Goal: Task Accomplishment & Management: Use online tool/utility

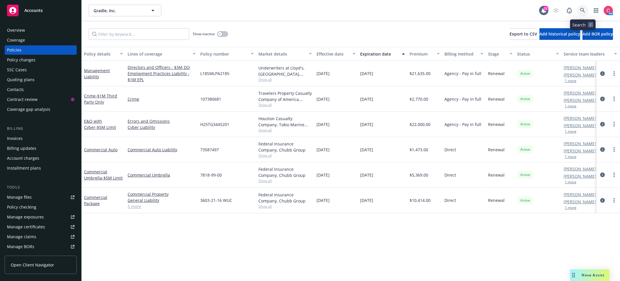
click at [583, 9] on icon at bounding box center [582, 10] width 5 height 5
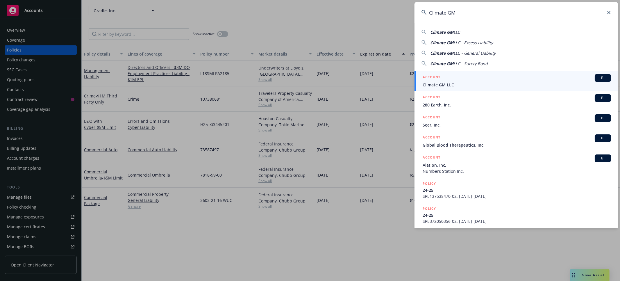
type input "Climate GM"
click at [473, 80] on div "ACCOUNT BI" at bounding box center [516, 78] width 188 height 8
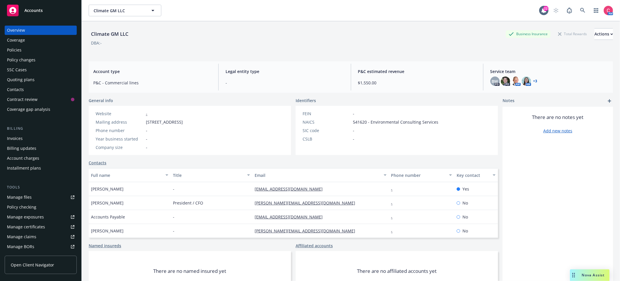
click at [40, 49] on div "Policies" at bounding box center [40, 49] width 67 height 9
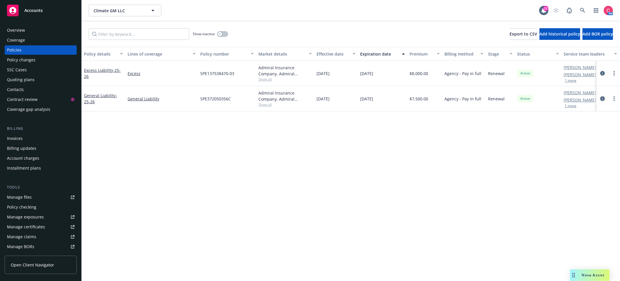
click at [606, 98] on link "circleInformation" at bounding box center [602, 98] width 7 height 7
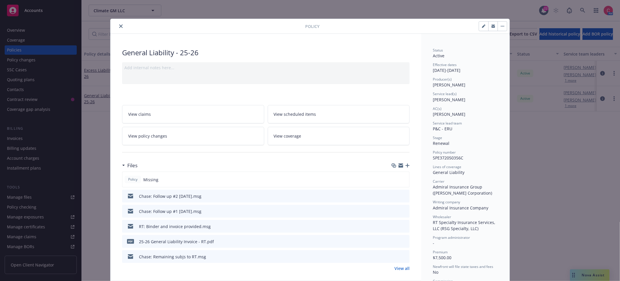
click at [408, 164] on icon "button" at bounding box center [407, 165] width 4 height 4
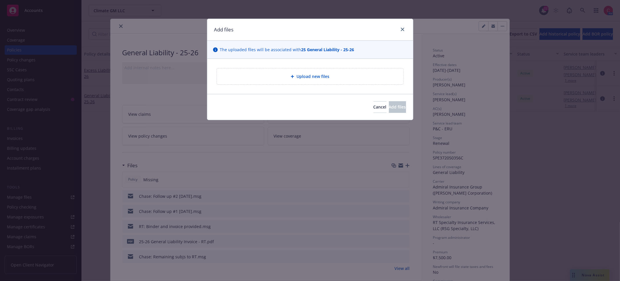
click at [317, 75] on span "Upload new files" at bounding box center [312, 76] width 33 height 6
type textarea "x"
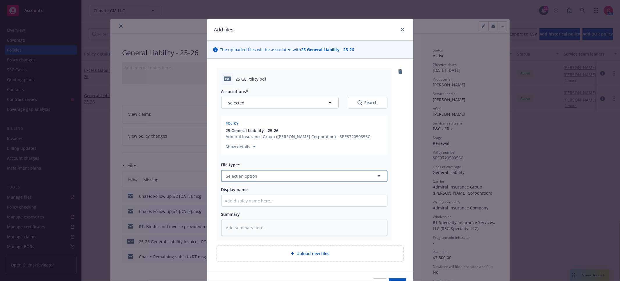
drag, startPoint x: 319, startPoint y: 177, endPoint x: 311, endPoint y: 175, distance: 8.0
click at [314, 177] on button "Select an option" at bounding box center [304, 176] width 166 height 12
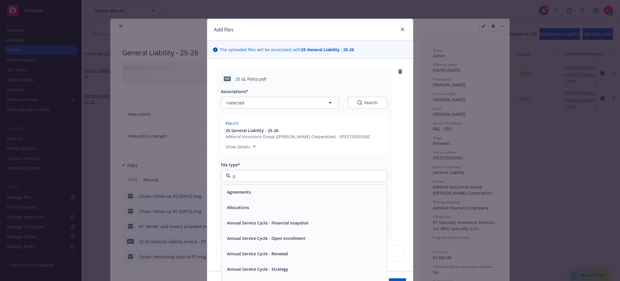
type input "po"
click at [268, 193] on div "Policy" at bounding box center [304, 192] width 159 height 8
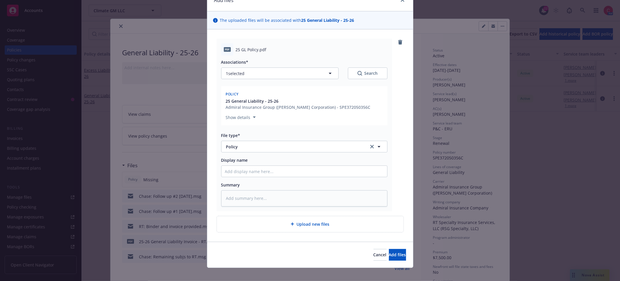
scroll to position [34, 0]
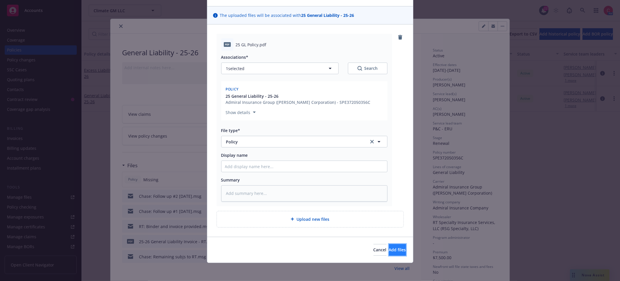
click at [404, 252] on button "Add files" at bounding box center [397, 250] width 17 height 12
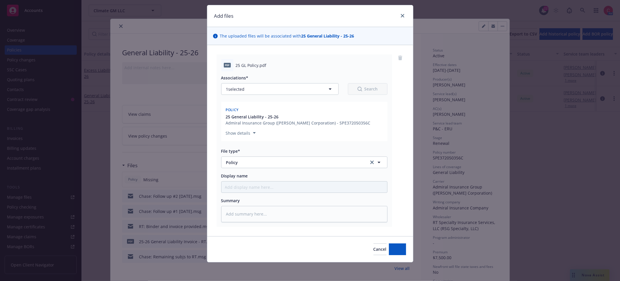
scroll to position [13, 0]
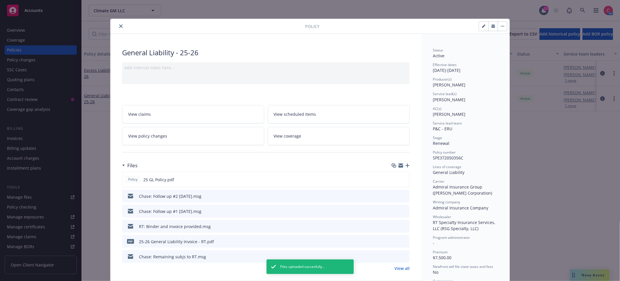
click at [119, 26] on icon "close" at bounding box center [120, 25] width 3 height 3
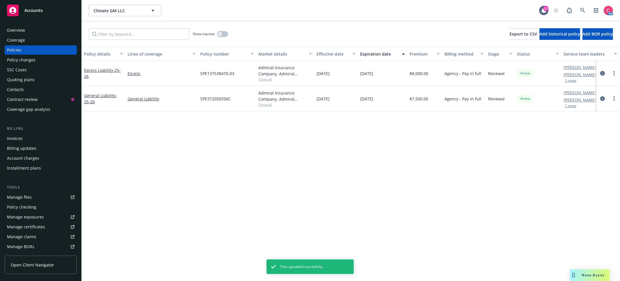
click at [601, 74] on icon "circleInformation" at bounding box center [602, 73] width 5 height 5
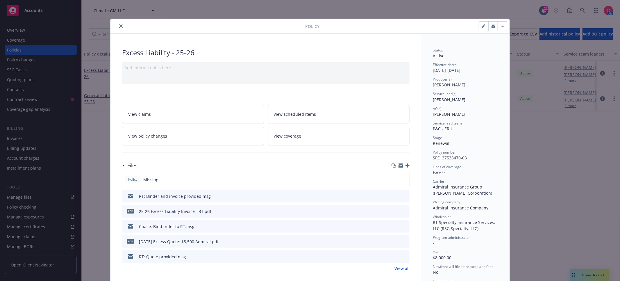
click at [407, 169] on div "Files" at bounding box center [265, 165] width 287 height 12
click at [408, 165] on icon "button" at bounding box center [407, 165] width 4 height 4
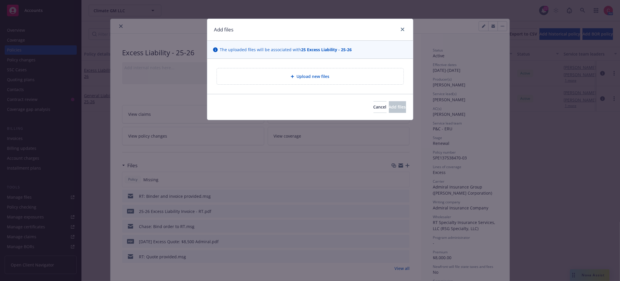
click at [280, 85] on div "Upload new files" at bounding box center [310, 76] width 206 height 35
click at [280, 81] on div "Upload new files" at bounding box center [310, 76] width 187 height 16
type textarea "x"
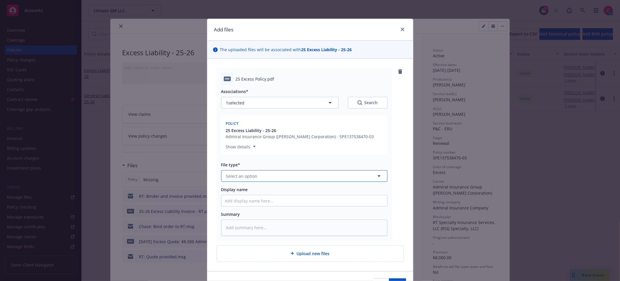
click at [331, 177] on button "Select an option" at bounding box center [304, 176] width 166 height 12
type input "po"
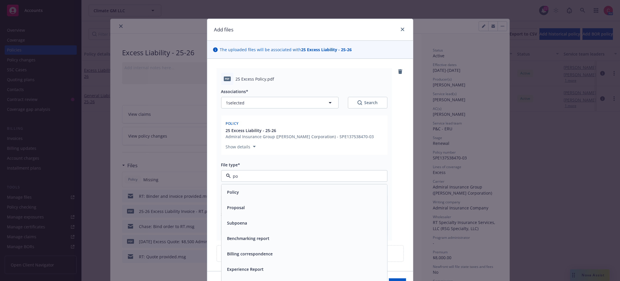
click at [323, 192] on div "Policy" at bounding box center [304, 192] width 159 height 8
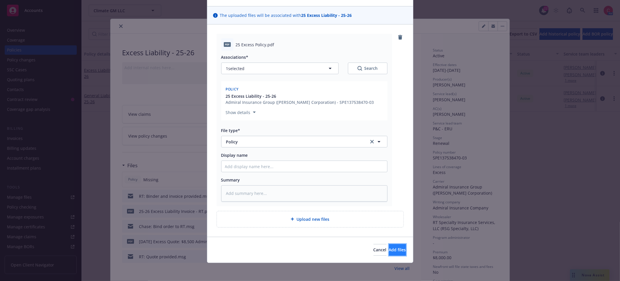
click at [389, 250] on span "Add files" at bounding box center [397, 250] width 17 height 6
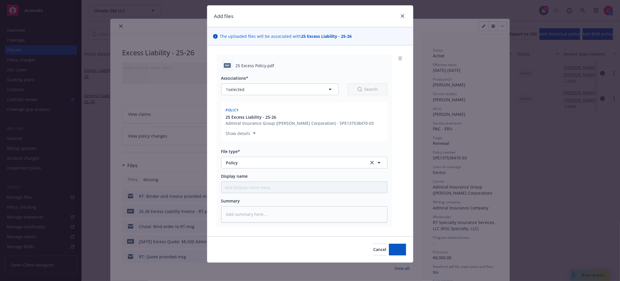
scroll to position [10, 0]
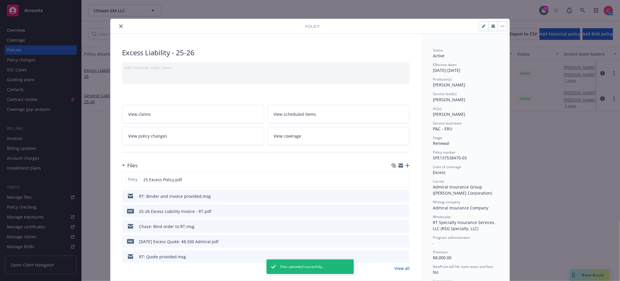
click at [117, 26] on button "close" at bounding box center [120, 26] width 7 height 7
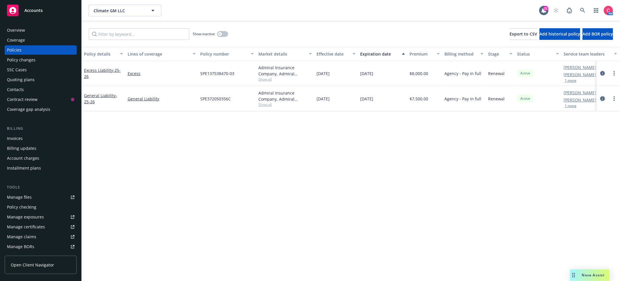
click at [603, 97] on icon "circleInformation" at bounding box center [602, 98] width 5 height 5
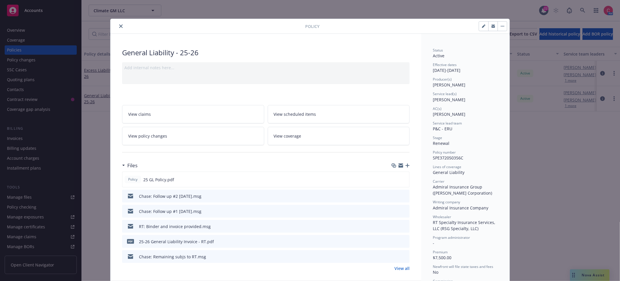
scroll to position [17, 0]
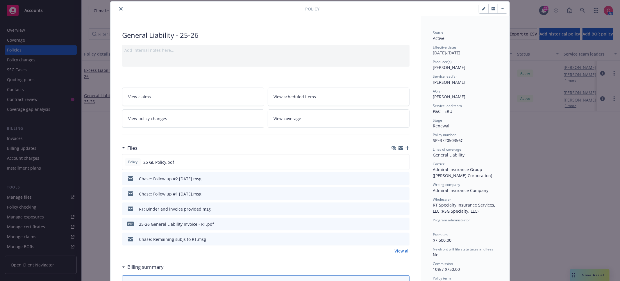
click at [121, 6] on button "close" at bounding box center [120, 8] width 7 height 7
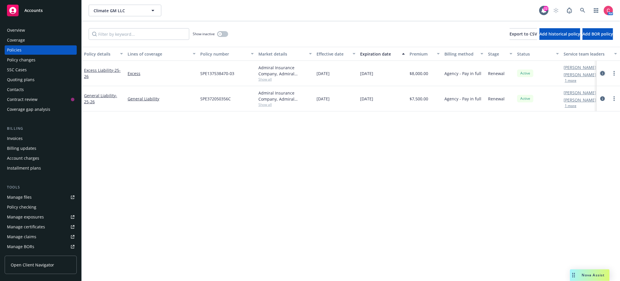
click at [605, 74] on link "circleInformation" at bounding box center [602, 73] width 7 height 7
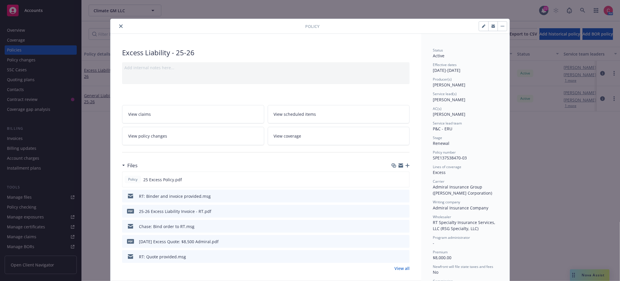
scroll to position [17, 0]
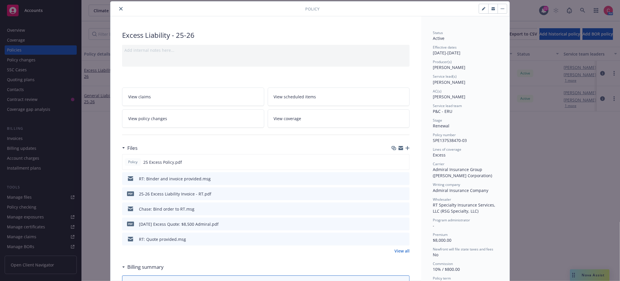
click at [119, 6] on button "close" at bounding box center [120, 8] width 7 height 7
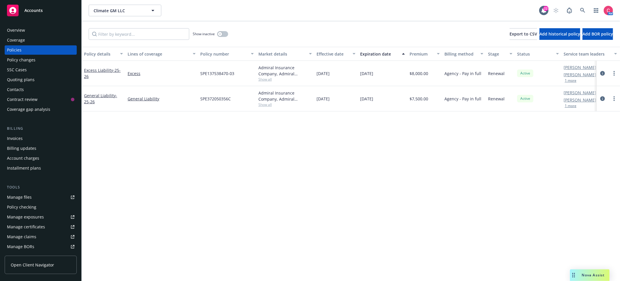
click at [70, 25] on div "Overview Coverage Policies Policy changes SSC Cases Quoting plans Contacts Cont…" at bounding box center [40, 150] width 81 height 262
click at [69, 29] on div "Overview" at bounding box center [40, 30] width 67 height 9
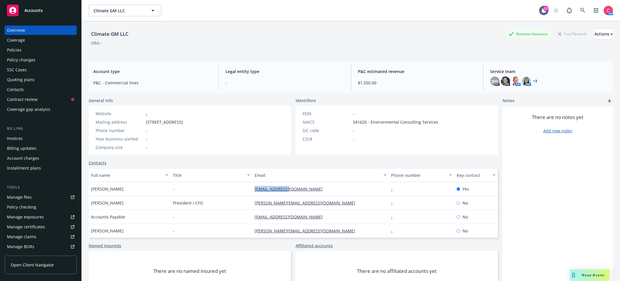
drag, startPoint x: 291, startPoint y: 190, endPoint x: 241, endPoint y: 187, distance: 50.3
click at [241, 187] on div "Kylie Bitler - kylie@280.earth - Yes" at bounding box center [293, 189] width 409 height 14
copy div "kylie@280.earth"
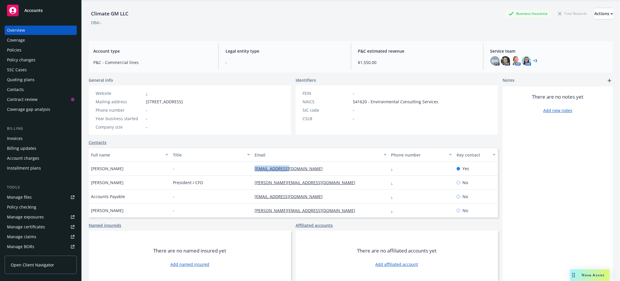
scroll to position [23, 0]
drag, startPoint x: 304, startPoint y: 180, endPoint x: 243, endPoint y: 178, distance: 61.1
click at [243, 178] on div "Greg Bohannon President / CFO greg@280.earth - No" at bounding box center [293, 182] width 409 height 14
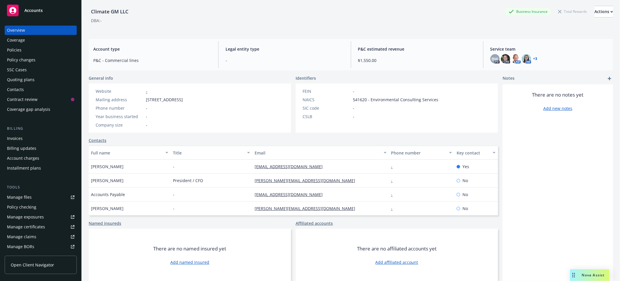
click at [321, 226] on div "Affiliated accounts There are no affiliated accounts yet Add affiliated account" at bounding box center [396, 251] width 202 height 62
drag, startPoint x: 293, startPoint y: 182, endPoint x: 255, endPoint y: 182, distance: 37.5
click at [255, 182] on div "greg@280.earth" at bounding box center [320, 180] width 136 height 14
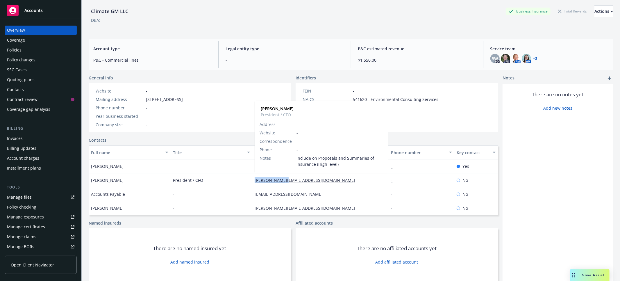
copy link "greg@280.earth"
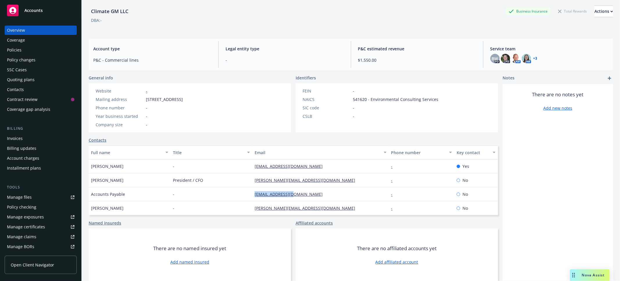
drag, startPoint x: 307, startPoint y: 194, endPoint x: 249, endPoint y: 195, distance: 58.1
click at [249, 195] on div "Accounts Payable - invoice@280.earth - No" at bounding box center [293, 194] width 409 height 14
copy div "invoice@280.earth"
drag, startPoint x: 92, startPoint y: 11, endPoint x: 128, endPoint y: 11, distance: 35.7
click at [128, 11] on div "Climate GM LLC" at bounding box center [110, 12] width 42 height 8
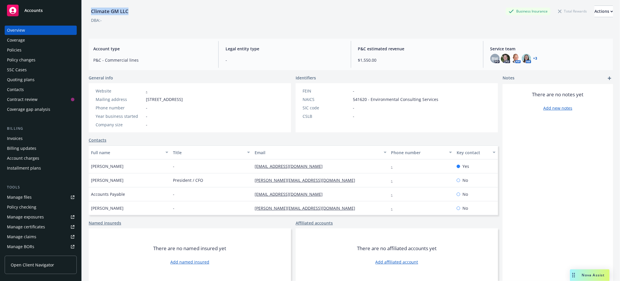
copy div "Climate GM LLC"
click at [51, 51] on div "Policies" at bounding box center [40, 49] width 67 height 9
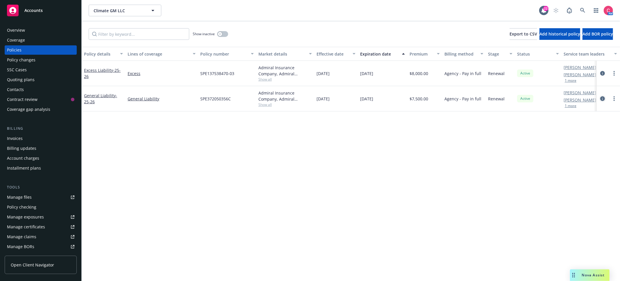
click at [600, 98] on icon "circleInformation" at bounding box center [602, 98] width 5 height 5
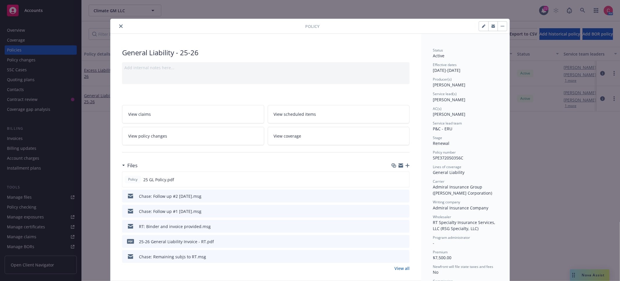
scroll to position [17, 0]
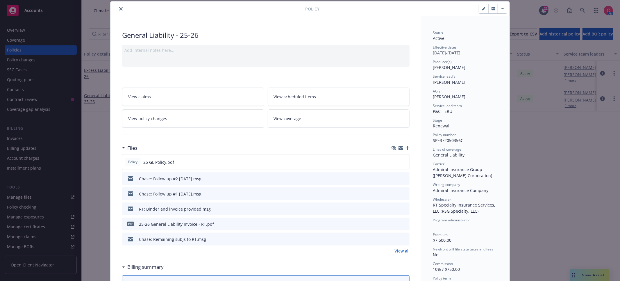
click at [409, 149] on icon "button" at bounding box center [407, 148] width 4 height 4
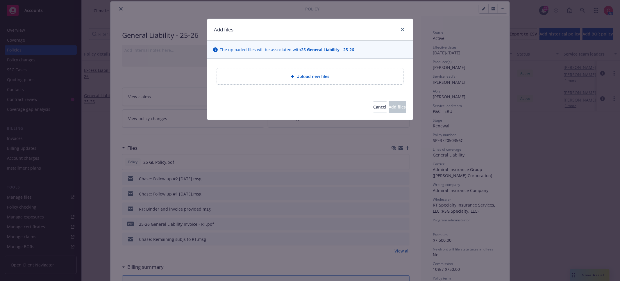
click at [308, 78] on span "Upload new files" at bounding box center [312, 76] width 33 height 6
type textarea "x"
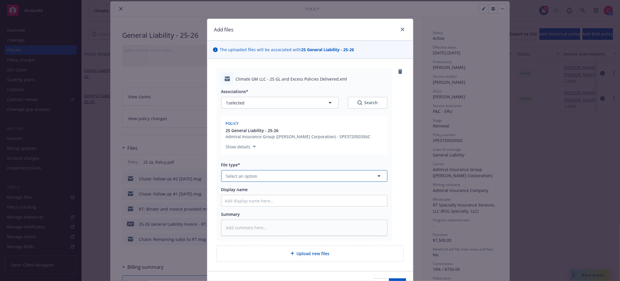
click at [300, 176] on button "Select an option" at bounding box center [304, 176] width 166 height 12
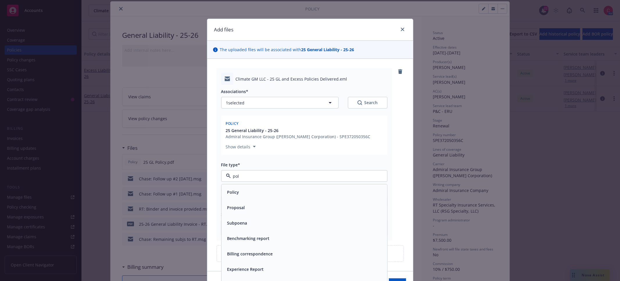
type input "poli"
click at [292, 220] on div "Policy delivery" at bounding box center [304, 222] width 159 height 8
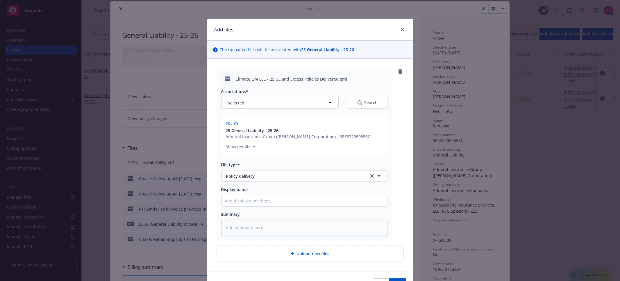
click at [374, 100] on div "Search" at bounding box center [367, 103] width 20 height 6
type textarea "x"
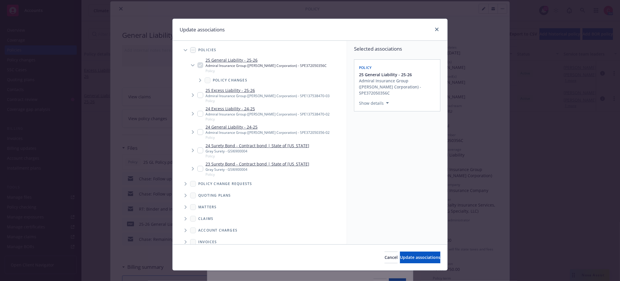
click at [201, 94] on input "Tree Example" at bounding box center [200, 95] width 6 height 6
checkbox input "true"
click at [428, 260] on span "Update associations" at bounding box center [420, 257] width 40 height 6
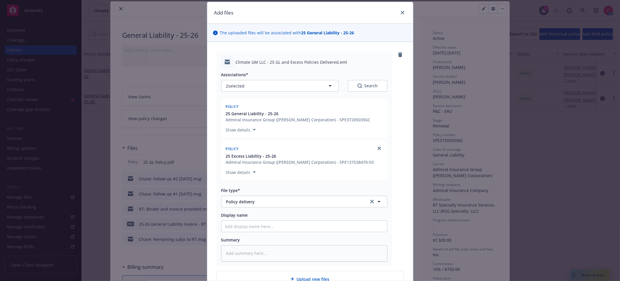
scroll to position [36, 0]
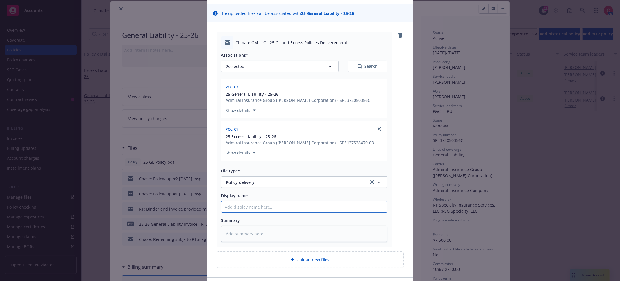
click at [299, 210] on input "Display name" at bounding box center [304, 206] width 166 height 11
type textarea "x"
type input "C"
type textarea "x"
type input "Ch"
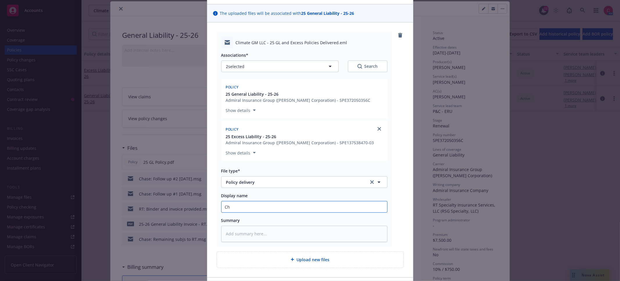
type textarea "x"
type input "Che"
type textarea "x"
type input "Chel"
type textarea "x"
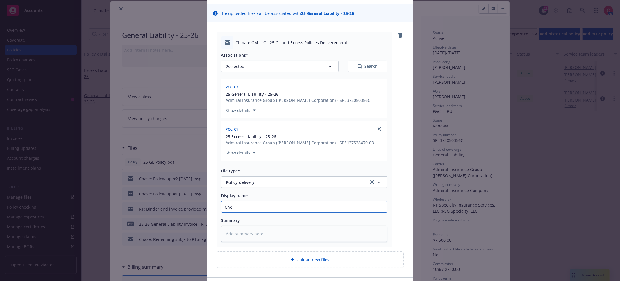
type input "Chels"
type textarea "x"
type input "Chelsea"
type textarea "x"
type input "Chelsea:"
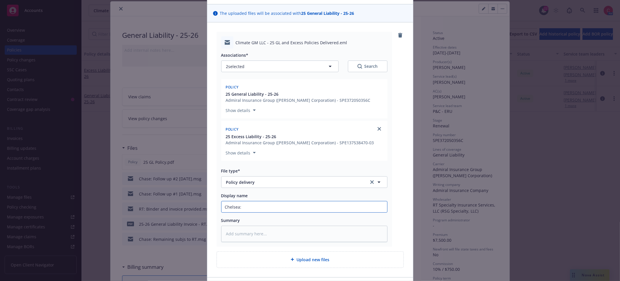
type textarea "x"
type input "Chelsea:"
type textarea "x"
type input "Chelsea: 2"
type textarea "x"
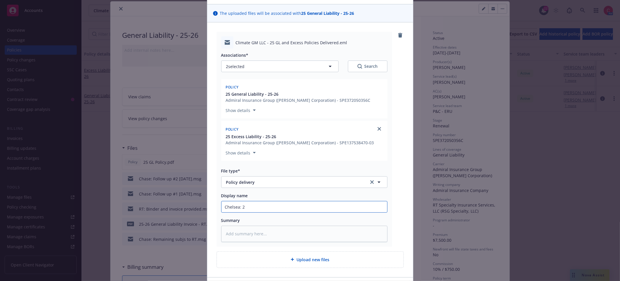
type input "Chelsea: 25"
type textarea "x"
type input "Chelsea: 25"
type textarea "x"
type input "Chelsea: 25 G"
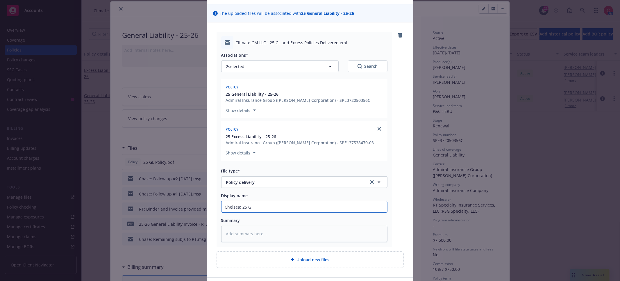
type textarea "x"
type input "Chelsea: 25 GL"
type textarea "x"
type input "Chelsea: 25 GL"
type textarea "x"
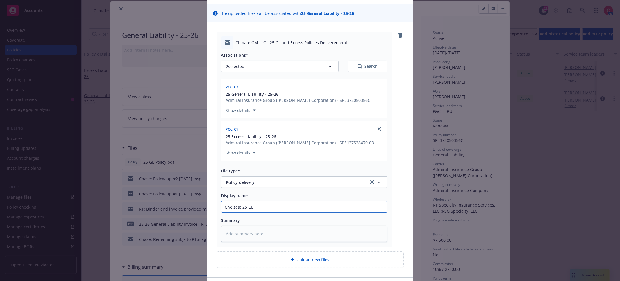
type input "Chelsea: 25 GL &"
type textarea "x"
type input "Chelsea: 25 GL &"
type textarea "x"
type input "Chelsea: 25 GL & X"
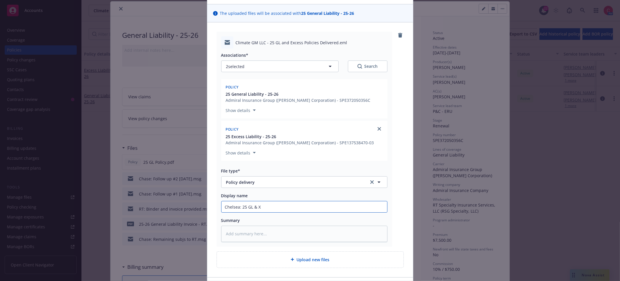
type textarea "x"
type input "Chelsea: 25 GL & XS"
type textarea "x"
type input "Chelsea: 25 GL & XS"
type textarea "x"
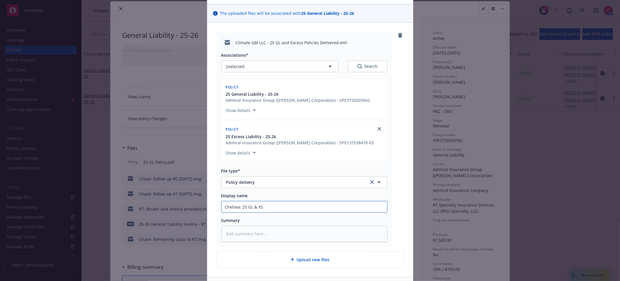
type input "Chelsea: 25 GL & XS P"
type textarea "x"
type input "Chelsea: 25 GL & XS Po"
type textarea "x"
type input "Chelsea: 25 GL & XS Poli"
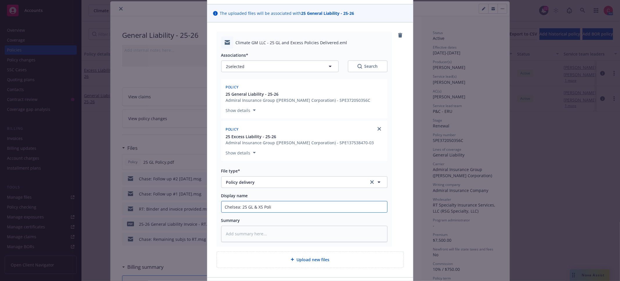
type textarea "x"
type input "Chelsea: 25 GL & XS Polic"
type textarea "x"
type input "Chelsea: 25 GL & XS Polices"
type textarea "x"
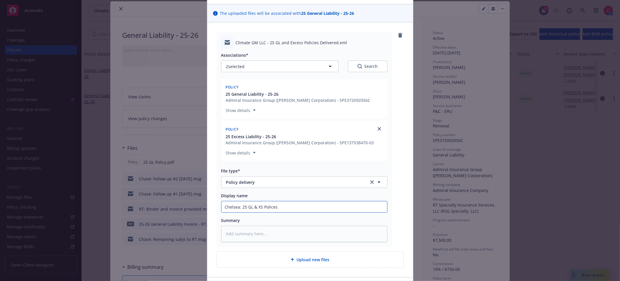
type input "Chelsea: 25 GL & XS Polices"
type textarea "x"
type input "Chelsea: 25 GL & XS Police"
type textarea "x"
type input "Chelsea: 25 GL & XS Polic"
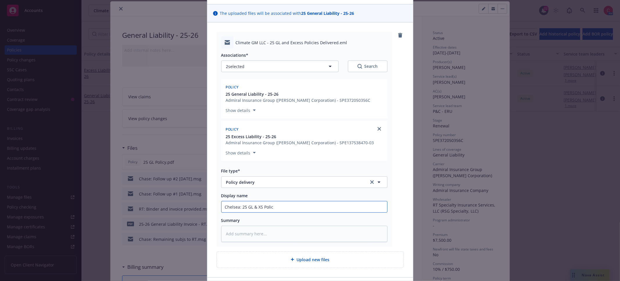
type textarea "x"
type input "Chelsea: 25 GL & XS Polici"
type textarea "x"
type input "Chelsea: 25 GL & XS Policie"
type textarea "x"
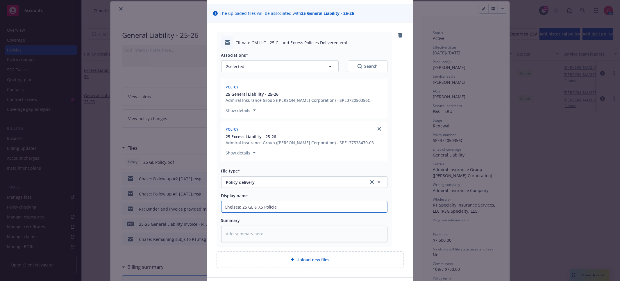
type input "Chelsea: 25 GL & XS Policies"
type textarea "x"
type input "Chelsea: 25 GL & XS Policies"
type textarea "x"
type input "Chelsea: 25 GL & XS Policies D"
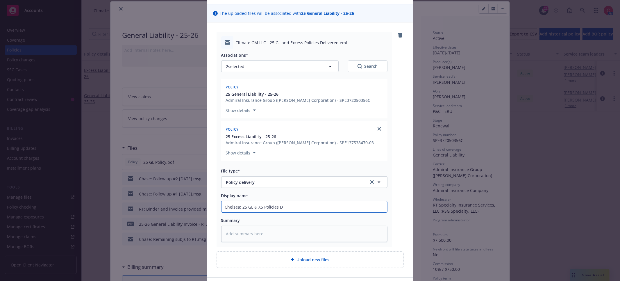
type textarea "x"
type input "Chelsea: 25 GL & XS Policies De"
type textarea "x"
type input "Chelsea: 25 GL & XS Policies Deli"
type textarea "x"
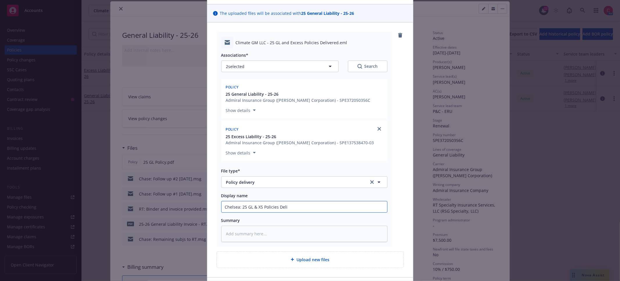
type input "Chelsea: 25 GL & XS Policies Deliv"
type textarea "x"
type input "Chelsea: 25 GL & XS Policies Deliver"
type textarea "x"
type input "Chelsea: 25 GL & XS Policies Delivere"
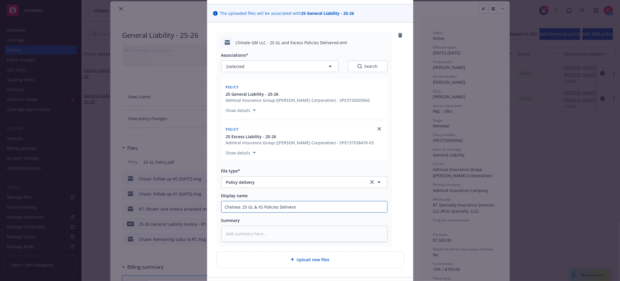
type textarea "x"
type input "Chelsea: 25 GL & XS Policies Delivered"
type textarea "x"
type input "Chelsea: 25 GL & XS Policies Delivered"
type textarea "x"
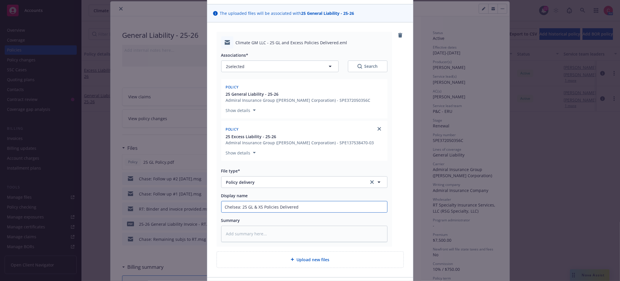
type input "Chelsea: 25 GL & XS Policies Delivered t"
type textarea "x"
type input "Chelsea: 25 GL & XS Policies Delivered to"
type textarea "x"
type input "Chelsea: 25 GL & XS Policies Delivered to"
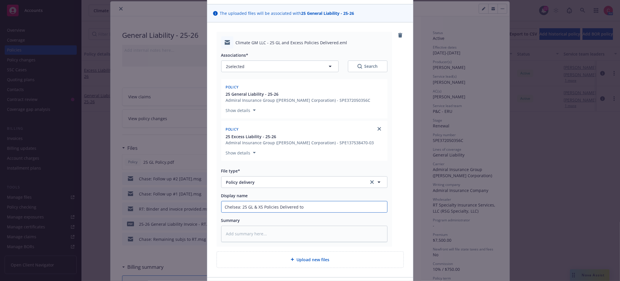
type textarea "x"
type input "Chelsea: 25 GL & XS Policies Delivered to I"
type textarea "x"
type input "Chelsea: 25 GL & XS Policies Delivered to In"
type textarea "x"
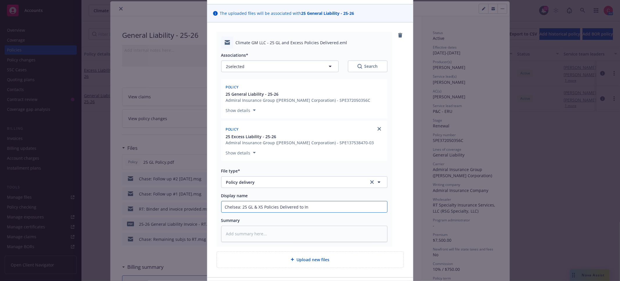
type input "Chelsea: 25 GL & XS Policies Delivered to Ins"
type textarea "x"
type input "Chelsea: 25 GL & XS Policies Delivered to Insu"
type textarea "x"
type input "Chelsea: 25 GL & XS Policies Delivered to Insure"
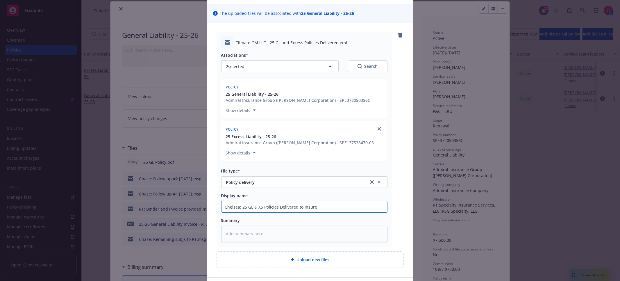
type textarea "x"
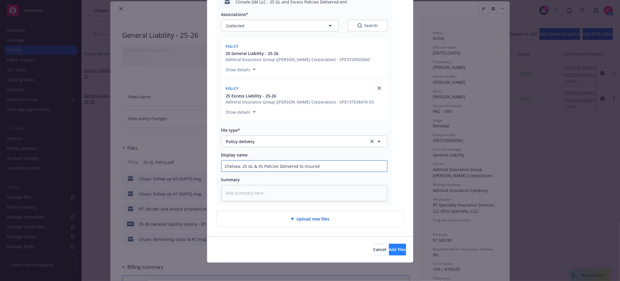
type input "Chelsea: 25 GL & XS Policies Delivered to Insured"
click at [397, 248] on button "Add files" at bounding box center [397, 249] width 17 height 12
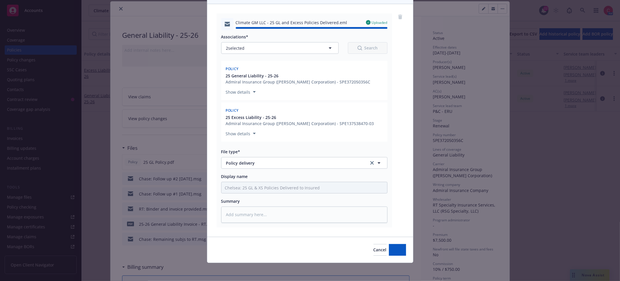
type textarea "x"
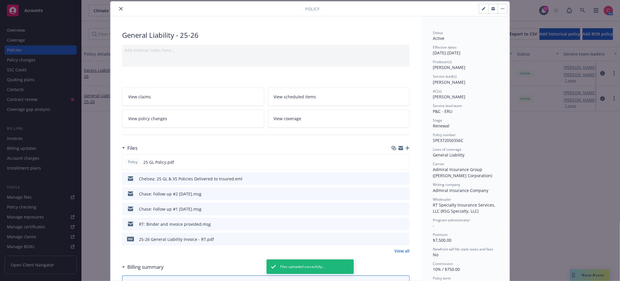
scroll to position [0, 0]
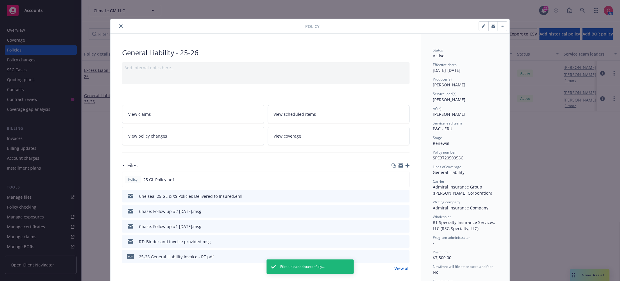
click at [121, 26] on icon "close" at bounding box center [120, 25] width 3 height 3
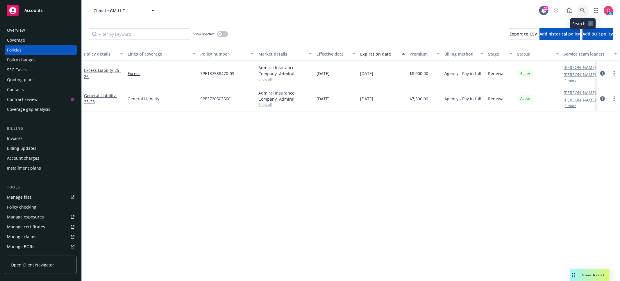
click at [587, 11] on link at bounding box center [583, 11] width 12 height 12
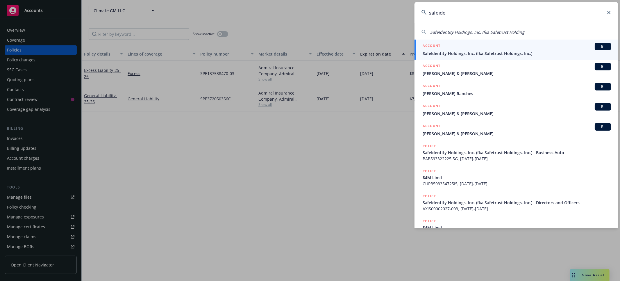
type input "safeide"
click at [488, 54] on span "SafeIdentity Holdings, Inc. (fka Safetrust Holdings, Inc.)" at bounding box center [516, 53] width 188 height 6
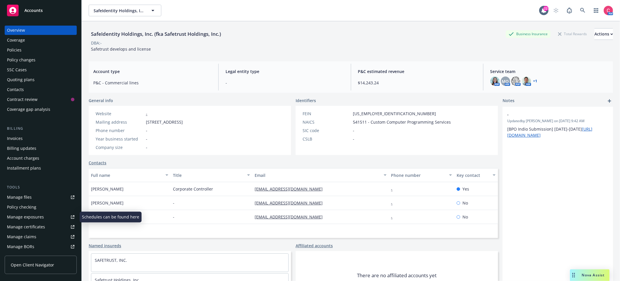
click at [46, 214] on link "Manage exposures" at bounding box center [41, 216] width 72 height 9
click at [52, 15] on div "Accounts" at bounding box center [40, 11] width 67 height 12
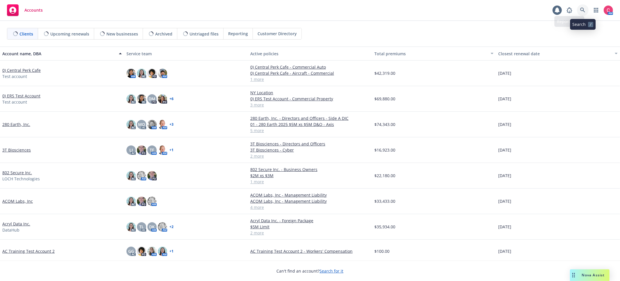
click at [582, 12] on icon at bounding box center [582, 10] width 5 height 5
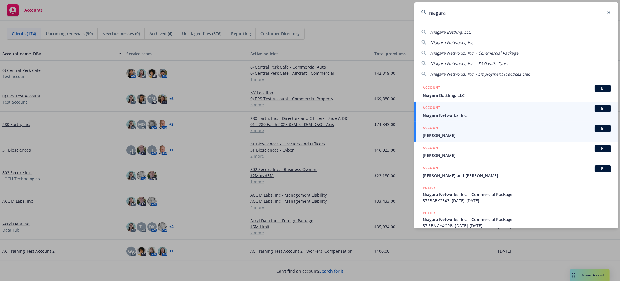
type input "niagara"
click at [518, 110] on div "ACCOUNT BI" at bounding box center [516, 109] width 188 height 8
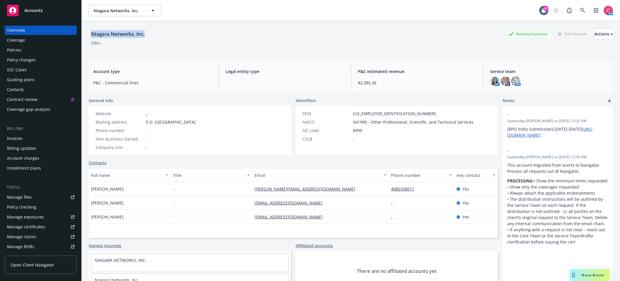
drag, startPoint x: 91, startPoint y: 33, endPoint x: 178, endPoint y: 34, distance: 86.3
click at [178, 34] on div "Niagara Networks, Inc. Business Insurance Total Rewards Actions" at bounding box center [351, 34] width 524 height 12
copy div "Niagara Networks, Inc."
click at [28, 48] on div "Policies" at bounding box center [40, 49] width 67 height 9
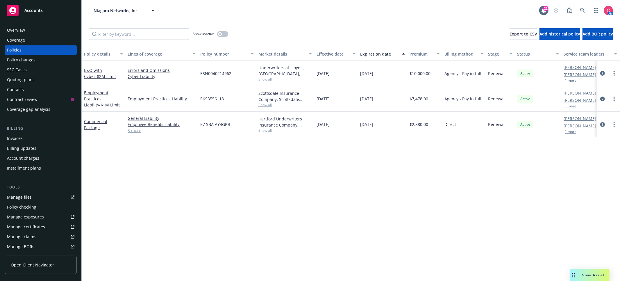
click at [208, 71] on span "ESN0040214962" at bounding box center [215, 73] width 31 height 6
copy span "ESN0040214962"
click at [44, 28] on div "Overview" at bounding box center [40, 30] width 67 height 9
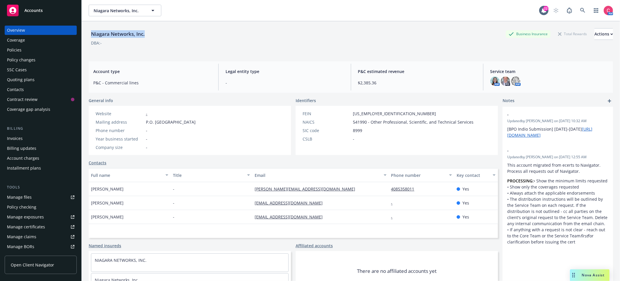
drag, startPoint x: 92, startPoint y: 33, endPoint x: 152, endPoint y: 35, distance: 60.8
click at [152, 35] on div "Niagara Networks, Inc. Business Insurance Total Rewards Actions" at bounding box center [351, 34] width 524 height 12
copy div "Niagara Networks, Inc."
click at [28, 53] on div "Policies" at bounding box center [40, 49] width 67 height 9
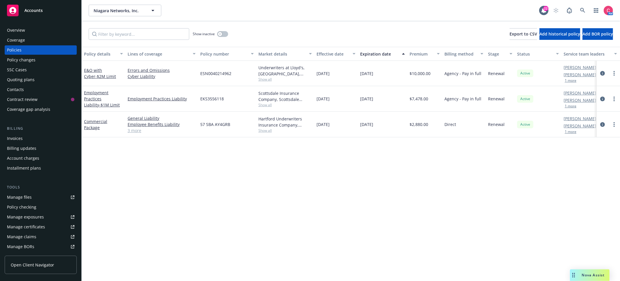
click at [223, 99] on span "EKS3556118" at bounding box center [212, 99] width 24 height 6
click at [218, 97] on span "EKS3556118" at bounding box center [212, 99] width 24 height 6
copy span "EKS3556118"
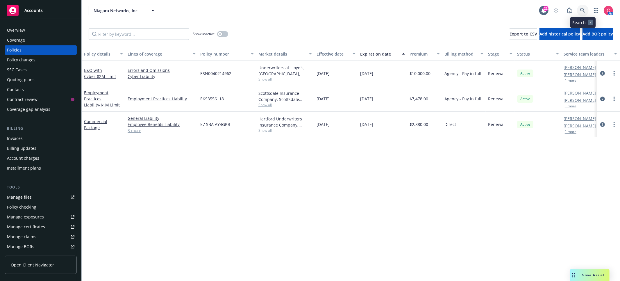
click at [584, 10] on icon at bounding box center [582, 10] width 5 height 5
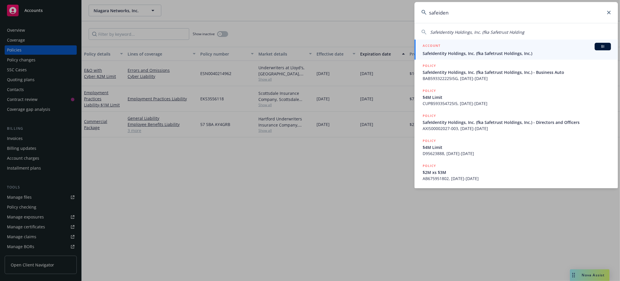
type input "safeiden"
click at [475, 46] on div "ACCOUNT BI" at bounding box center [516, 47] width 188 height 8
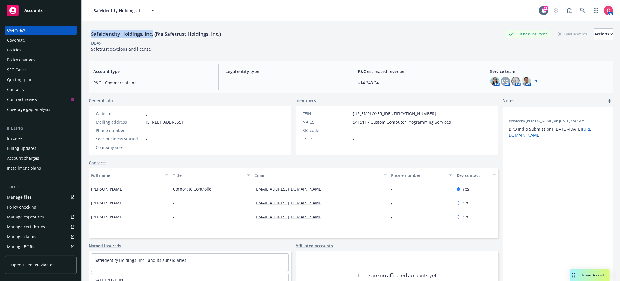
drag, startPoint x: 92, startPoint y: 34, endPoint x: 153, endPoint y: 34, distance: 61.3
click at [153, 34] on div "SafeIdentity Holdings, Inc. (fka Safetrust Holdings, Inc.)" at bounding box center [156, 34] width 135 height 8
copy div "SafeIdentity Holdings, Inc."
click at [37, 48] on div "Policies" at bounding box center [40, 49] width 67 height 9
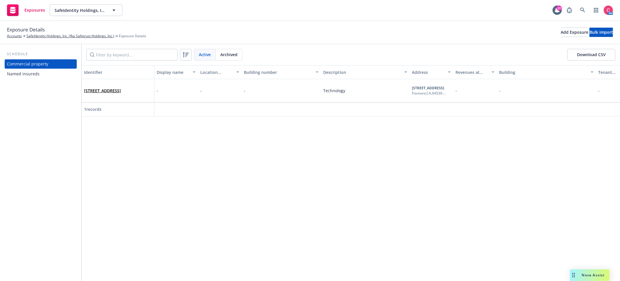
click at [44, 72] on div "Named insureds" at bounding box center [40, 73] width 67 height 9
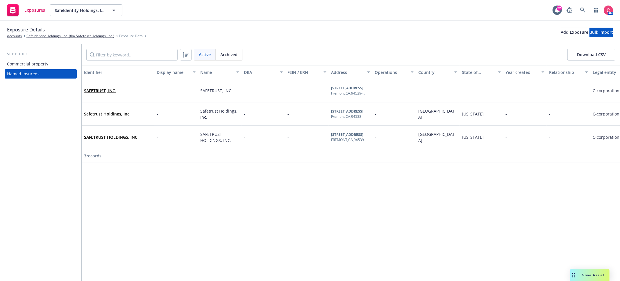
click at [53, 32] on div "Exposure Details Accounts SafeIdentity Holdings, Inc. (fka Safetrust Holdings, …" at bounding box center [76, 32] width 139 height 13
click at [53, 35] on link "SafeIdentity Holdings, Inc. (fka Safetrust Holdings, Inc.)" at bounding box center [70, 35] width 88 height 5
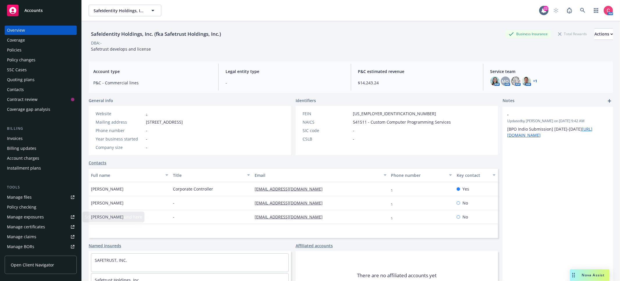
click at [36, 228] on div "Manage certificates" at bounding box center [26, 226] width 38 height 9
click at [46, 193] on link "Manage files" at bounding box center [41, 196] width 72 height 9
click at [55, 219] on link "Manage exposures" at bounding box center [41, 216] width 72 height 9
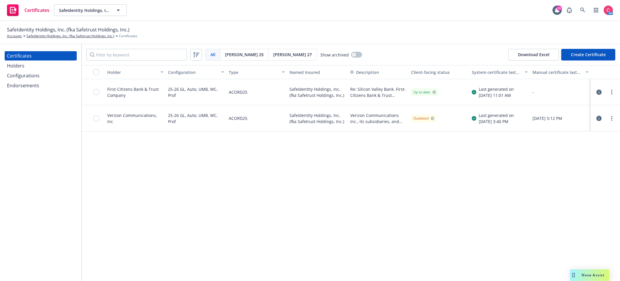
click at [598, 94] on icon "button" at bounding box center [598, 91] width 5 height 5
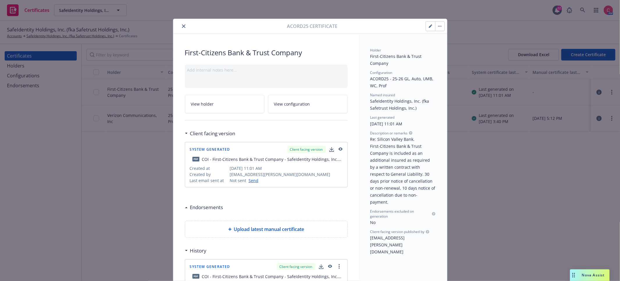
drag, startPoint x: 184, startPoint y: 25, endPoint x: 198, endPoint y: 14, distance: 17.8
click at [184, 25] on icon "close" at bounding box center [183, 25] width 3 height 3
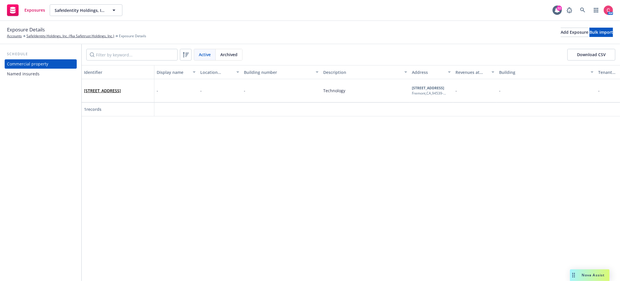
click at [38, 69] on div "Named insureds" at bounding box center [40, 73] width 67 height 9
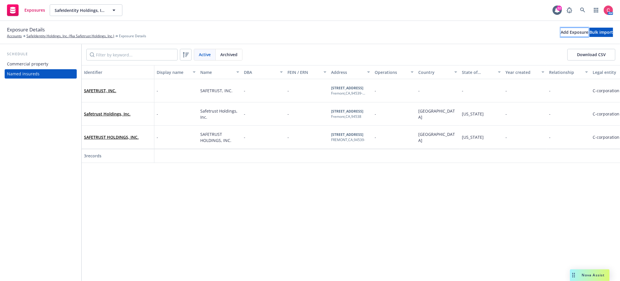
click at [561, 34] on button "Add Exposure" at bounding box center [574, 32] width 28 height 9
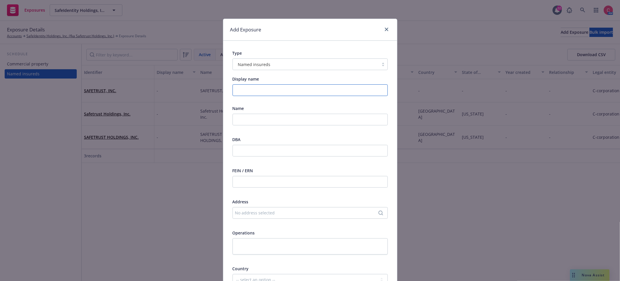
click at [249, 93] on input "Display name" at bounding box center [309, 90] width 155 height 12
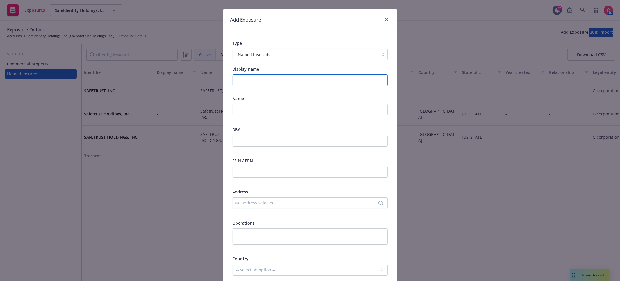
scroll to position [13, 0]
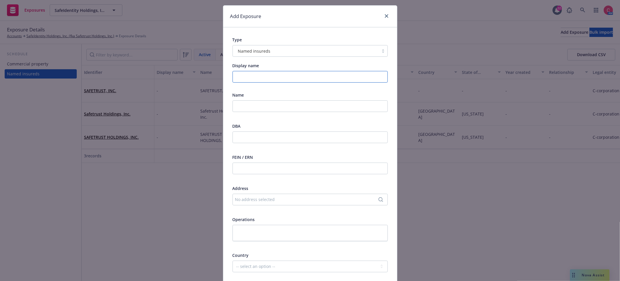
paste input "Safeidentity Holdings, Inc., and its subsidiaries"
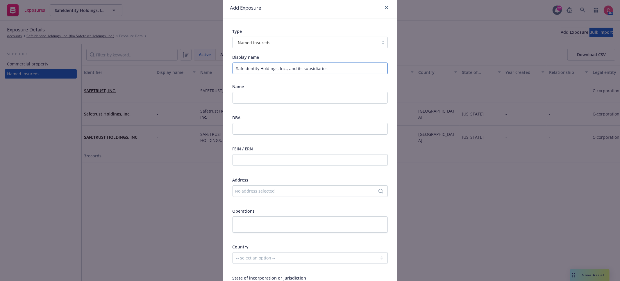
scroll to position [0, 0]
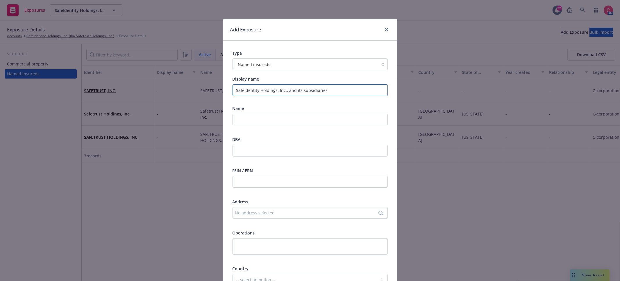
type input "Safeidentity Holdings, Inc., and its subsidiaries"
click at [310, 118] on input "text" at bounding box center [309, 120] width 155 height 12
paste input "Safeidentity Holdings, Inc., and its subsidiaries"
type input "Safeidentity Holdings, Inc., and its subsidiaries"
drag, startPoint x: 324, startPoint y: 92, endPoint x: 194, endPoint y: 84, distance: 130.1
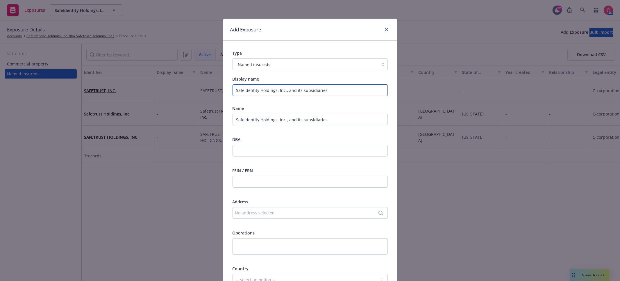
click at [194, 84] on div "Add Exposure Type Named insureds Display name Safeidentity Holdings, Inc., and …" at bounding box center [310, 140] width 620 height 281
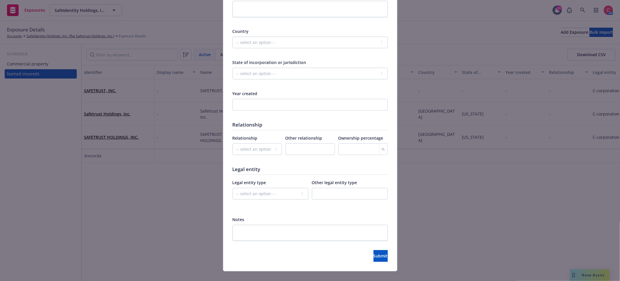
scroll to position [246, 0]
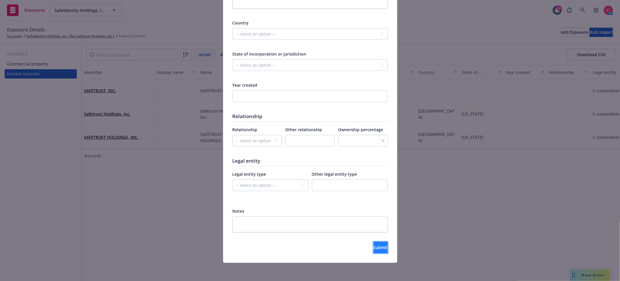
click at [375, 248] on span "Submit" at bounding box center [380, 247] width 14 height 6
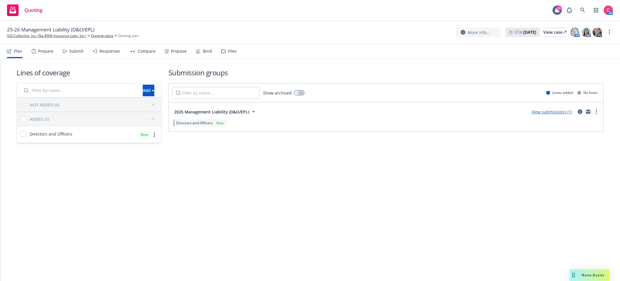
click at [205, 53] on div "Bind" at bounding box center [207, 51] width 9 height 5
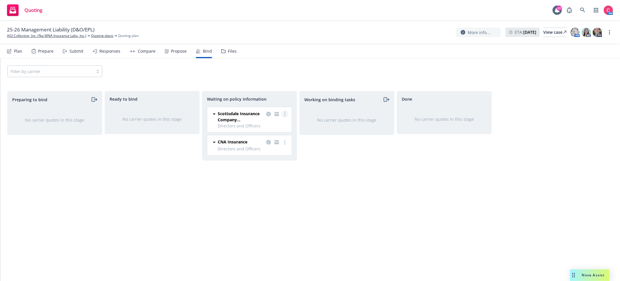
click at [284, 116] on link "more" at bounding box center [284, 113] width 7 height 7
click at [278, 125] on link "Create policies" at bounding box center [261, 126] width 53 height 12
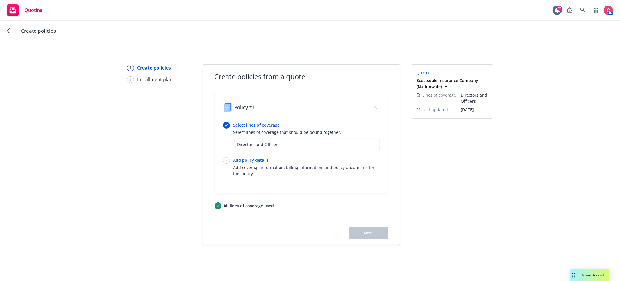
click at [278, 125] on link "Select lines of coverage" at bounding box center [287, 125] width 108 height 6
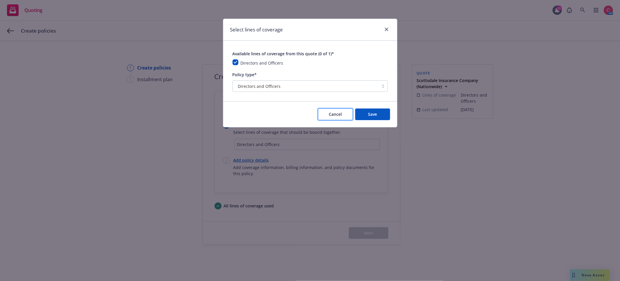
click at [339, 119] on button "Cancel" at bounding box center [335, 114] width 35 height 12
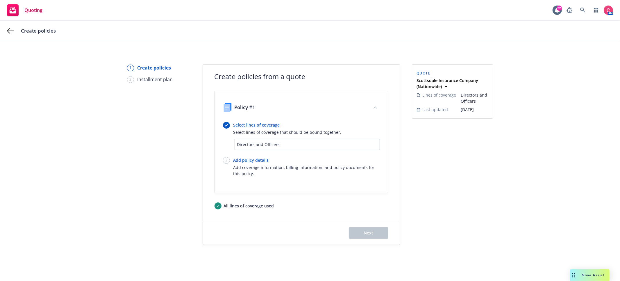
click at [239, 161] on link "Add policy details" at bounding box center [306, 160] width 146 height 6
select select "12"
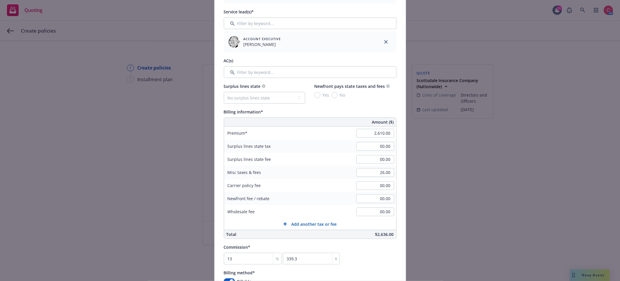
scroll to position [258, 0]
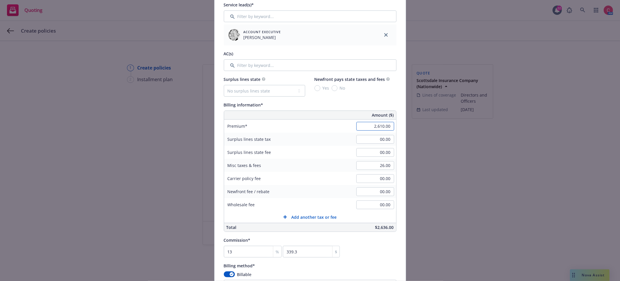
click at [380, 127] on input "2,610.00" at bounding box center [375, 126] width 38 height 9
paste input "1,802"
type input "1,802.00"
type input "234.26"
click at [288, 173] on div "Carrier policy fee" at bounding box center [267, 178] width 87 height 13
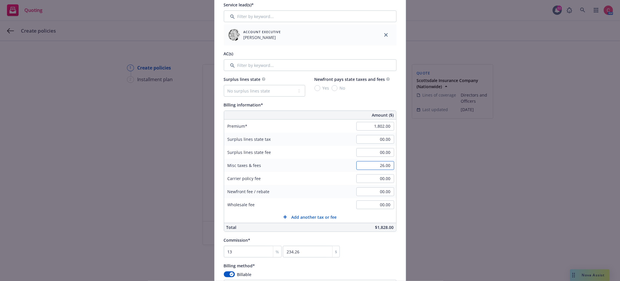
click at [384, 167] on input "26.00" at bounding box center [375, 165] width 38 height 9
paste input "18.02"
type input "18.02"
click at [385, 167] on input "18.02" at bounding box center [375, 165] width 38 height 9
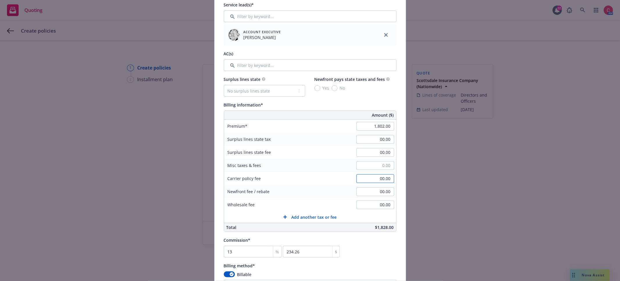
type input "00.00"
click at [384, 179] on input "00.00" at bounding box center [375, 178] width 38 height 9
paste input "18.02"
type input "18.02"
click at [336, 182] on div "Carrier policy fee 18.02" at bounding box center [310, 178] width 172 height 13
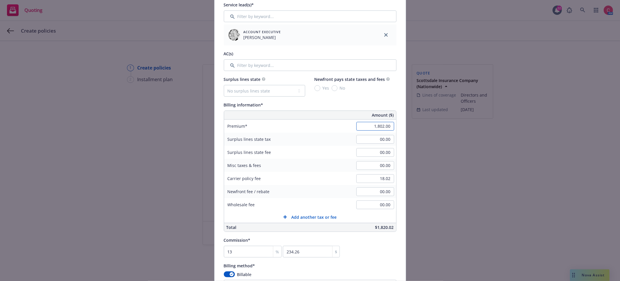
click at [380, 128] on input "1,802.00" at bounding box center [375, 126] width 38 height 9
click at [380, 127] on input "1,802.00" at bounding box center [375, 126] width 38 height 9
type input "1,820.00"
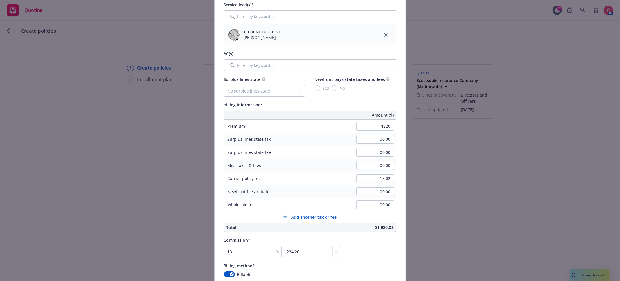
type input "236.6"
click at [344, 139] on div "Surplus lines state tax 00.00" at bounding box center [310, 138] width 172 height 13
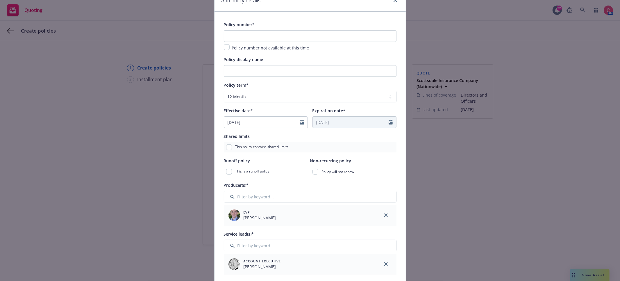
scroll to position [19, 0]
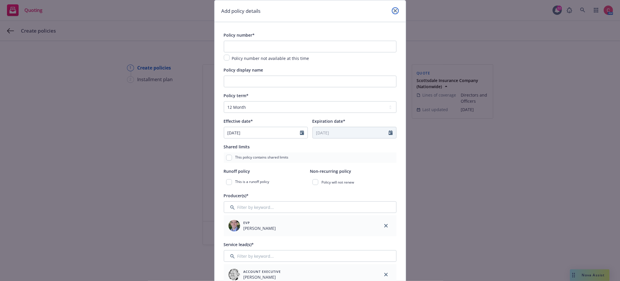
click at [395, 14] on link "close" at bounding box center [395, 10] width 7 height 7
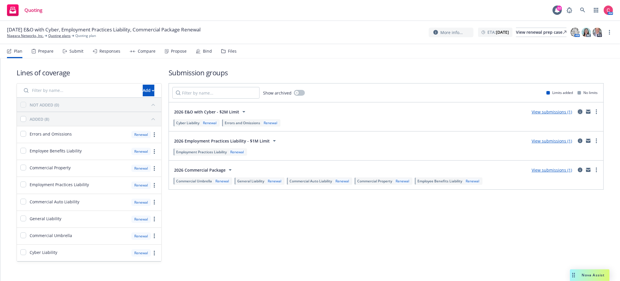
click at [580, 110] on icon "circleInformation" at bounding box center [580, 111] width 5 height 5
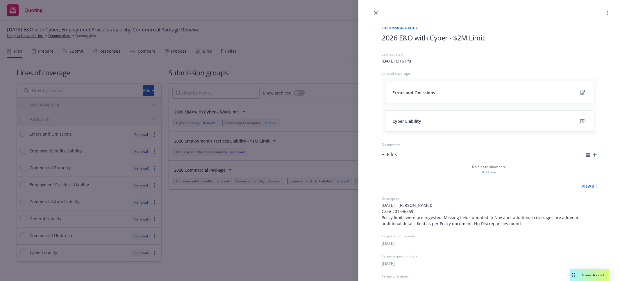
click at [596, 154] on icon "button" at bounding box center [594, 155] width 4 height 4
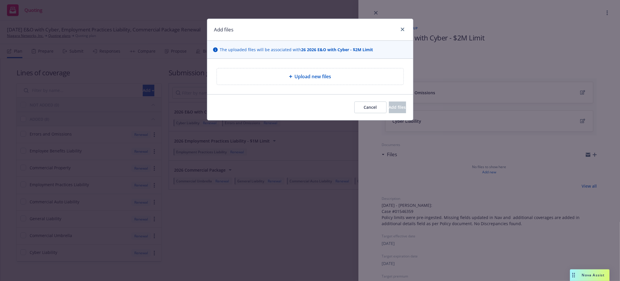
click at [323, 83] on div "Upload new files" at bounding box center [310, 76] width 187 height 16
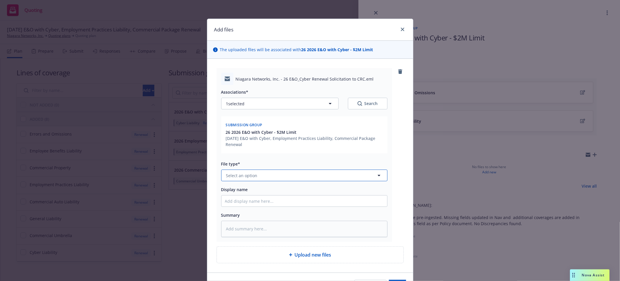
click at [343, 171] on button "Select an option" at bounding box center [304, 175] width 166 height 12
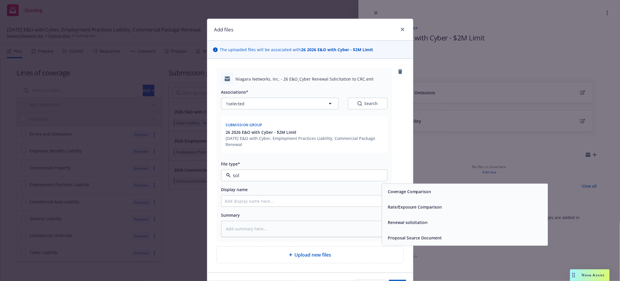
type input "soli"
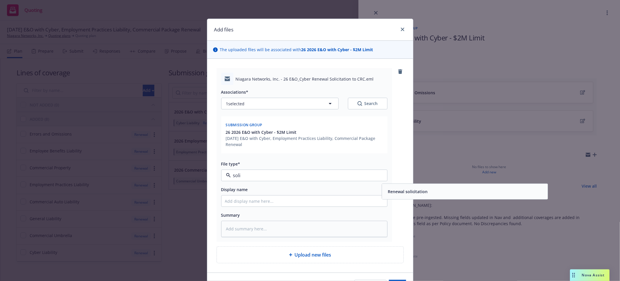
click at [478, 190] on div "Renewal solicitation" at bounding box center [464, 191] width 159 height 8
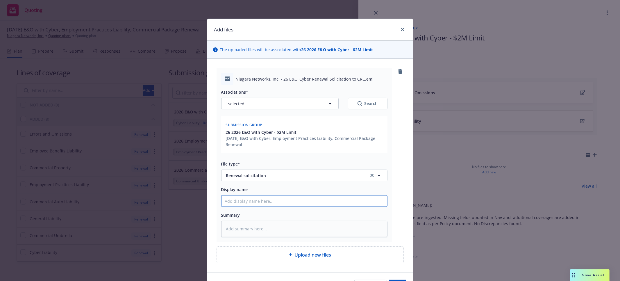
click at [284, 200] on input "Display name" at bounding box center [304, 200] width 166 height 11
type textarea "x"
type input "2"
type textarea "x"
type input "26"
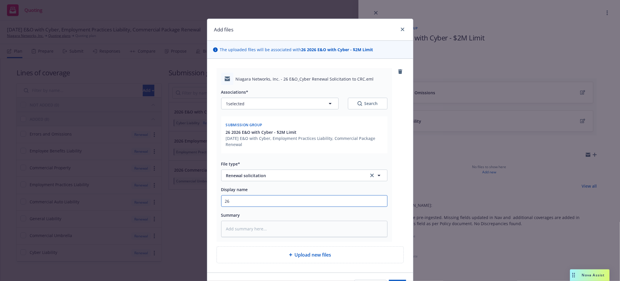
type textarea "x"
type input "26"
type textarea "x"
type input "26 E"
type textarea "x"
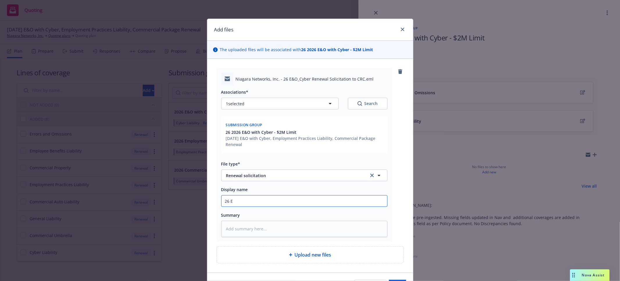
type input "26 E&"
type textarea "x"
type input "26 E&O"
type textarea "x"
type input "26 E&O-"
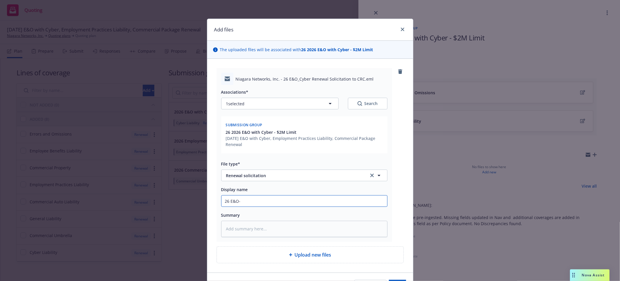
type textarea "x"
type input "26 E&O-Cy"
type textarea "x"
type input "26 E&O-Cyb"
type textarea "x"
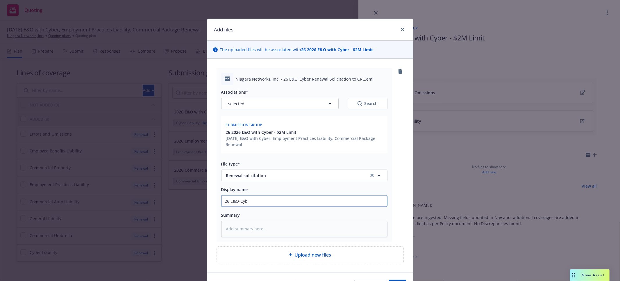
type input "26 E&O-Cybe"
type textarea "x"
type input "26 E&O-Cyber"
type textarea "x"
type input "26 E&O-Cyber"
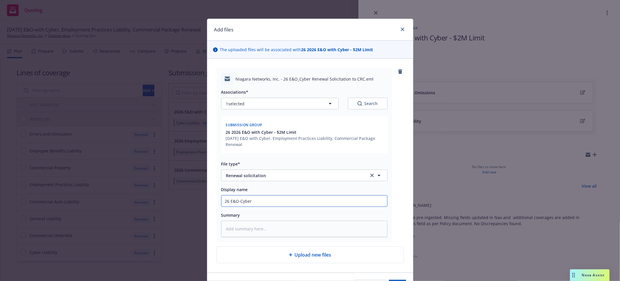
type textarea "x"
type input "26 E&O-Cyber Rn"
type textarea "x"
type input "26 E&O-Cyber Rne"
type textarea "x"
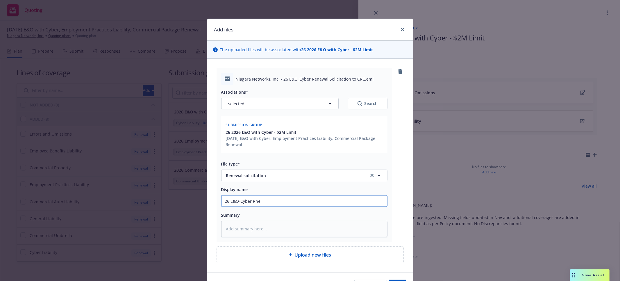
type input "26 E&O-Cyber Rn"
type textarea "x"
type input "26 E&O-Cyber R"
type textarea "x"
type input "26 E&O-Cyber Re"
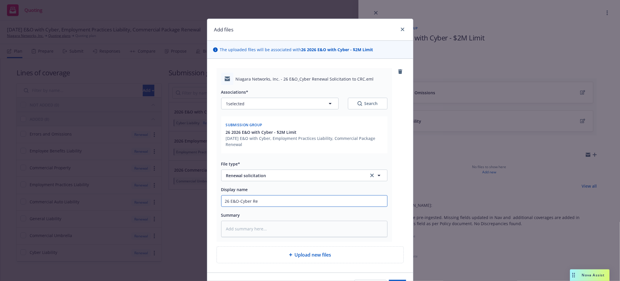
type textarea "x"
type input "26 E&O-Cyber Ren"
type textarea "x"
type input "26 E&O-Cyber [PERSON_NAME]"
type textarea "x"
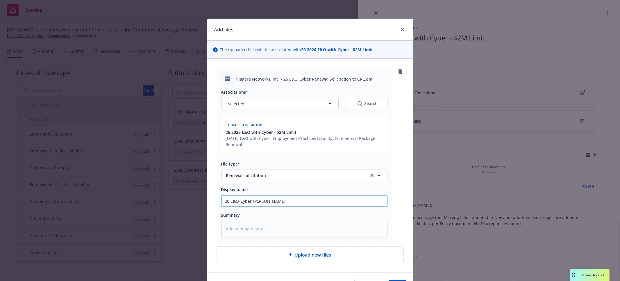
type input "26 E&O-Cyber Renew"
type textarea "x"
type input "26 E&O-Cyber Renewa"
type textarea "x"
type input "26 E&O-Cyber Renewal"
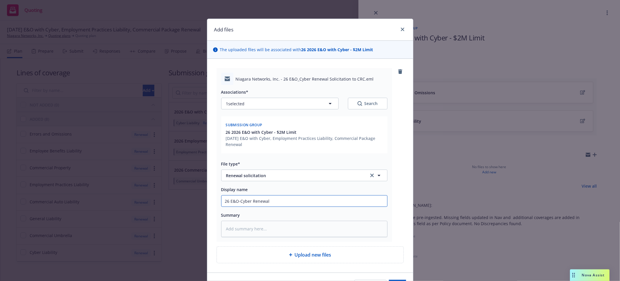
type textarea "x"
type input "26 E&O-Cyber Renewal S"
type textarea "x"
type input "26 E&O-Cyber Renewal So"
type textarea "x"
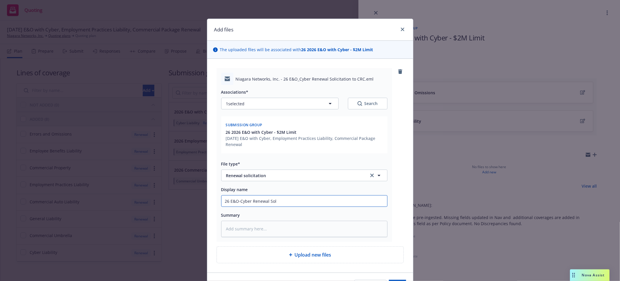
type input "26 E&O-Cyber Renewal Soli"
type textarea "x"
type input "26 E&O-Cyber Renewal Solic"
type textarea "x"
type input "26 E&O-Cyber Renewal Solici"
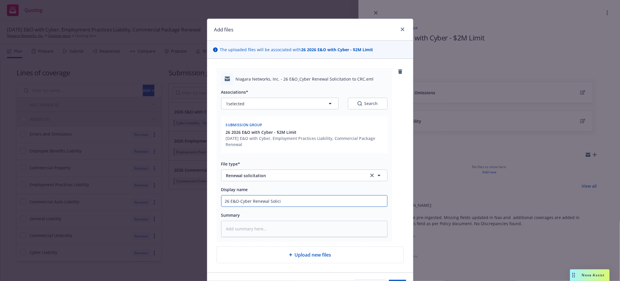
type textarea "x"
type input "26 E&O-Cyber Renewal Solicia"
type textarea "x"
type input "26 E&O-Cyber Renewal Soliciat"
type textarea "x"
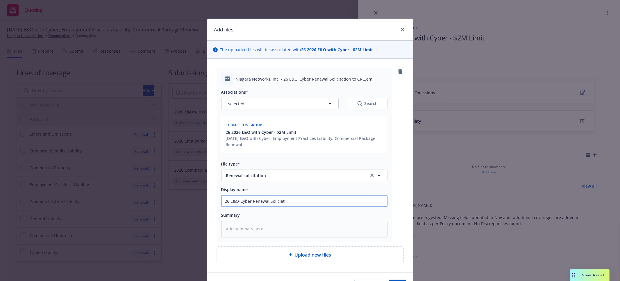
type input "26 E&O-Cyber Renewal Soliciati"
type textarea "x"
type input "26 E&O-Cyber Renewal Soliciation"
type textarea "x"
type input "26 E&O-Cyber Renewal Soliciation"
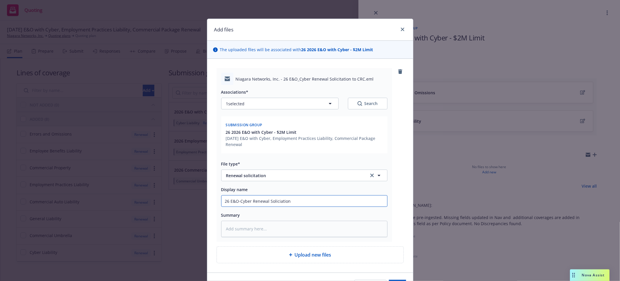
type textarea "x"
type input "26 E&O-Cyber Renewal Soliciation t"
type textarea "x"
type input "26 E&O-Cyber Renewal Soliciation to"
type textarea "x"
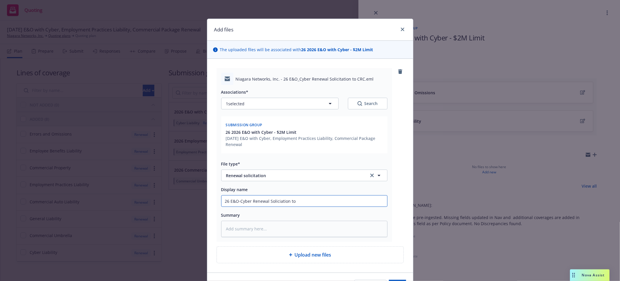
type input "26 E&O-Cyber Renewal Soliciation to"
type textarea "x"
type input "26 E&O-Cyber Renewal Soliciation to"
type textarea "x"
type input "26 E&O-Cyber Renewal Soliciation t"
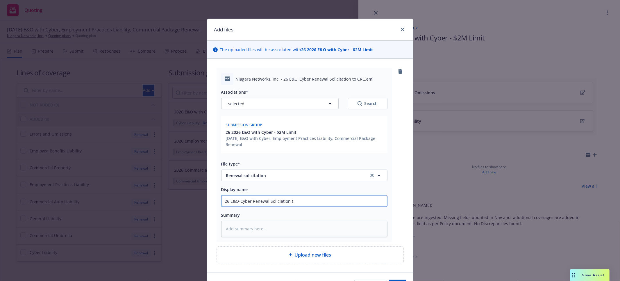
type textarea "x"
type input "26 E&O-Cyber Renewal Soliciation"
type textarea "x"
type input "26 E&O-Cyber Renewal Soliciation"
type textarea "x"
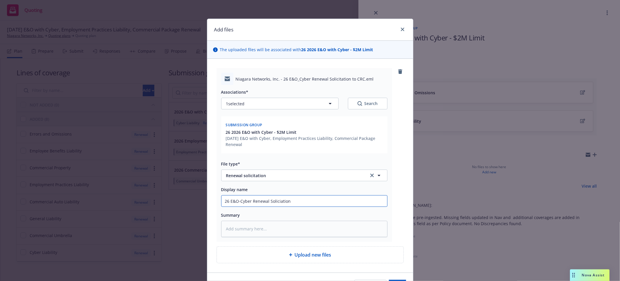
type input "26 E&O-Cyber Renewal Soliciatio"
type textarea "x"
type input "26 E&O-Cyber Renewal Soliciati"
type textarea "x"
type input "26 E&O-Cyber Renewal Soliciat"
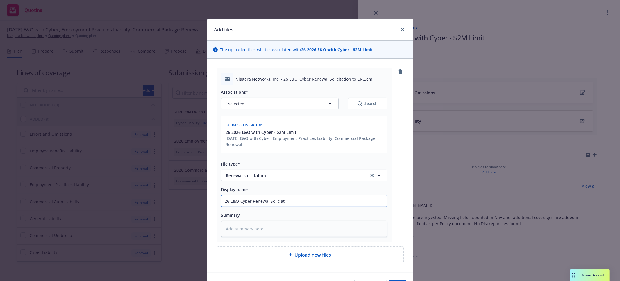
type textarea "x"
type input "26 E&O-Cyber Renewal Solicia"
type textarea "x"
type input "26 E&O-Cyber Renewal Solici"
type textarea "x"
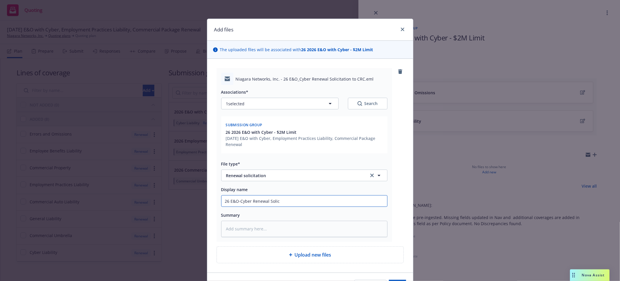
type input "26 E&O-Cyber Renewal Solici"
type textarea "x"
type input "26 E&O-Cyber Renewal Solicit"
type textarea "x"
type input "26 E&O-Cyber Renewal Solicita"
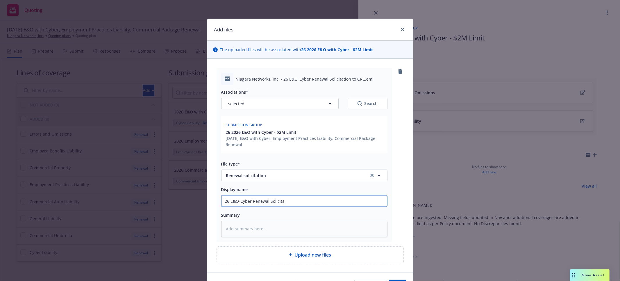
type textarea "x"
type input "26 E&O-Cyber Renewal Solicitat"
type textarea "x"
type input "26 E&O-Cyber Renewal Solicitati"
type textarea "x"
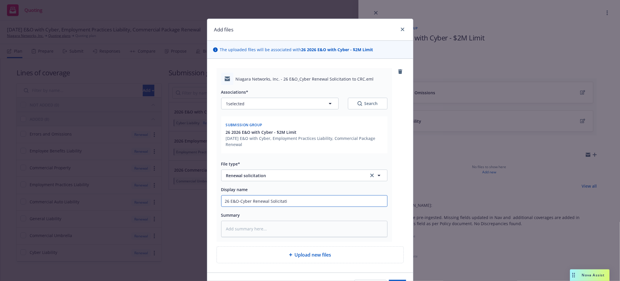
type input "26 E&O-Cyber Renewal Solicitatio"
type textarea "x"
type input "26 E&O-Cyber Renewal Solicitation"
type textarea "x"
type input "26 E&O-Cyber Renewal Solicitation"
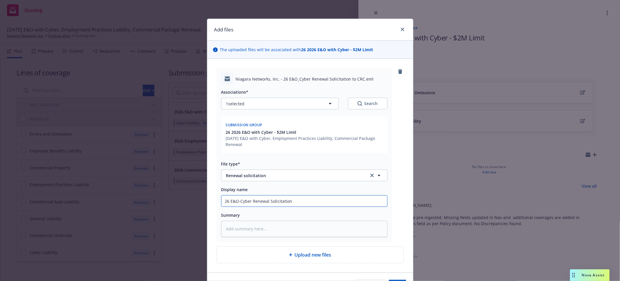
type textarea "x"
type input "26 E&O-Cyber Renewal Solicitation t"
type textarea "x"
type input "26 E&O-Cyber Renewal Solicitation to"
type textarea "x"
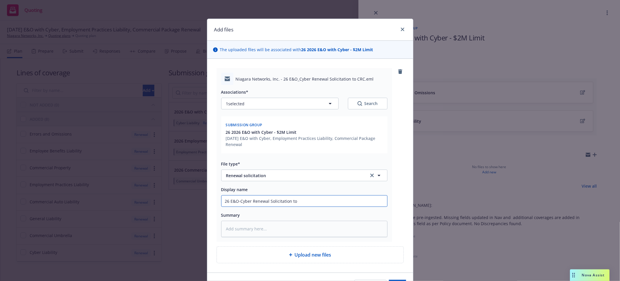
type input "26 E&O-Cyber Renewal Solicitation to"
type textarea "x"
type input "26 E&O-Cyber Renewal Solicitation to C"
type textarea "x"
type input "26 E&O-Cyber Renewal Solicitation to CR"
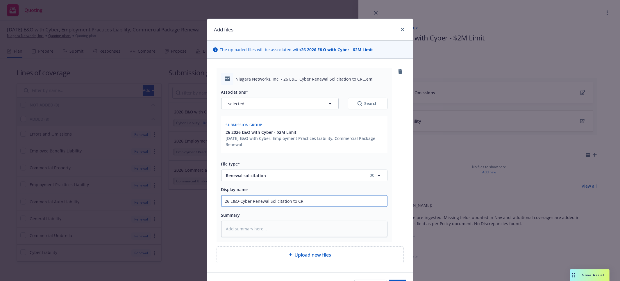
type textarea "x"
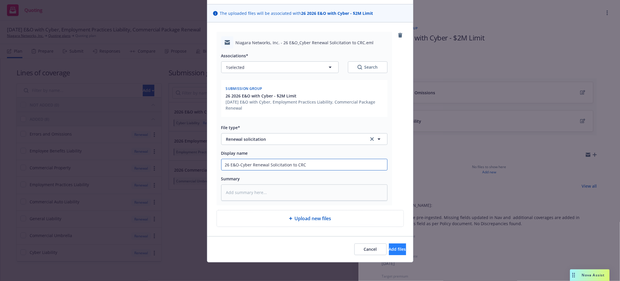
type input "26 E&O-Cyber Renewal Solicitation to CRC"
click at [389, 247] on span "Add files" at bounding box center [397, 249] width 17 height 6
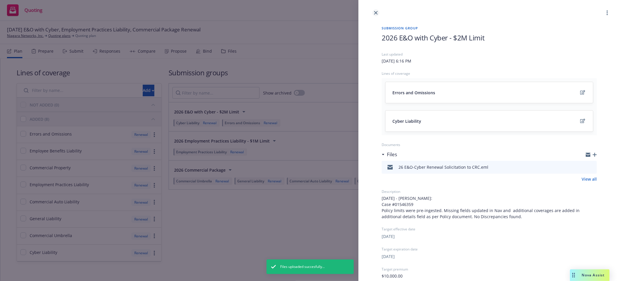
click at [376, 10] on link "close" at bounding box center [375, 12] width 7 height 7
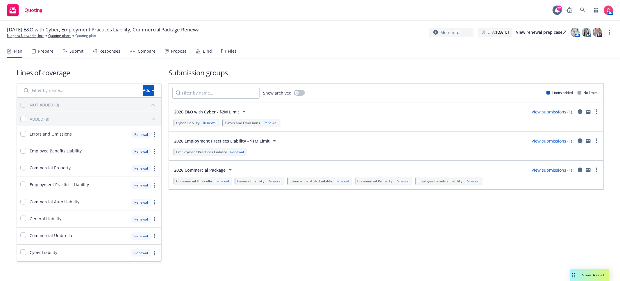
click at [582, 142] on icon "circleInformation" at bounding box center [580, 140] width 5 height 5
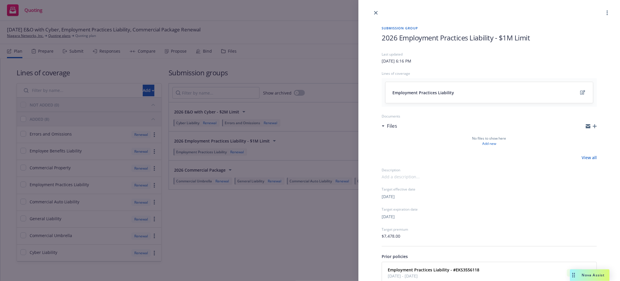
click at [594, 125] on icon "button" at bounding box center [594, 126] width 4 height 4
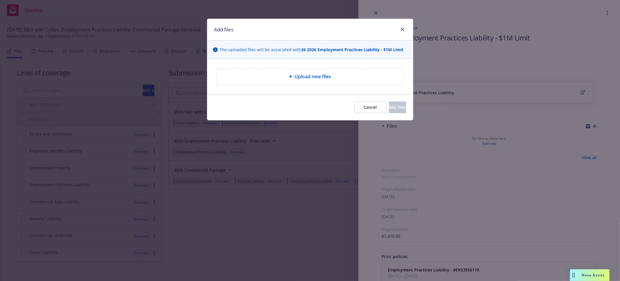
click at [333, 69] on div "Upload new files" at bounding box center [310, 76] width 187 height 16
type textarea "x"
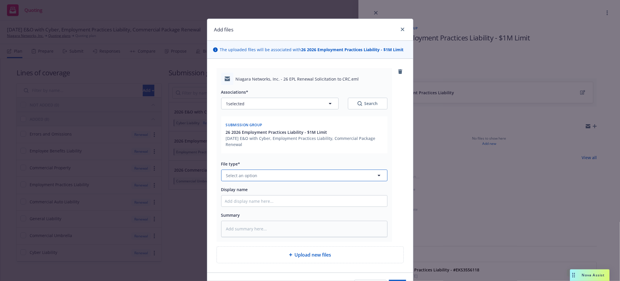
click at [313, 178] on button "Select an option" at bounding box center [304, 175] width 166 height 12
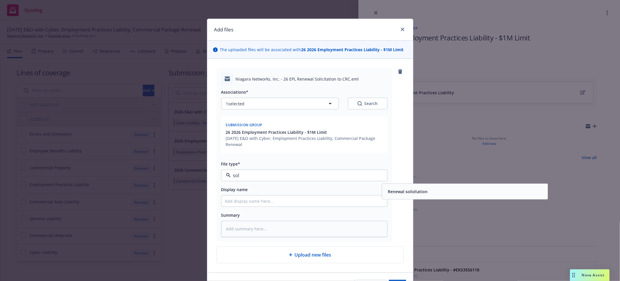
type input "soli"
click at [426, 198] on div "Renewal solicitation" at bounding box center [465, 191] width 166 height 15
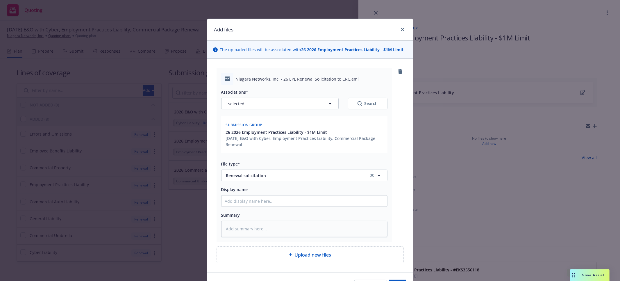
click at [334, 207] on div at bounding box center [304, 201] width 166 height 12
click at [333, 202] on input "Display name" at bounding box center [304, 200] width 166 height 11
type textarea "x"
type input "2"
type textarea "x"
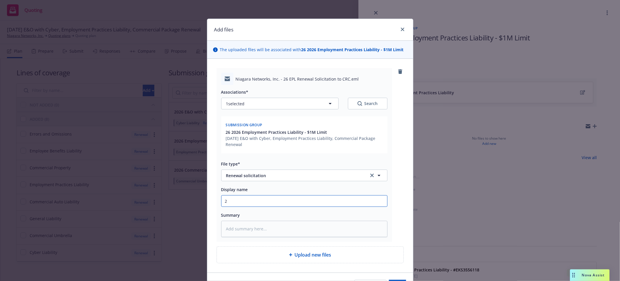
type input "25"
type textarea "x"
type input "2"
type textarea "x"
type input "26"
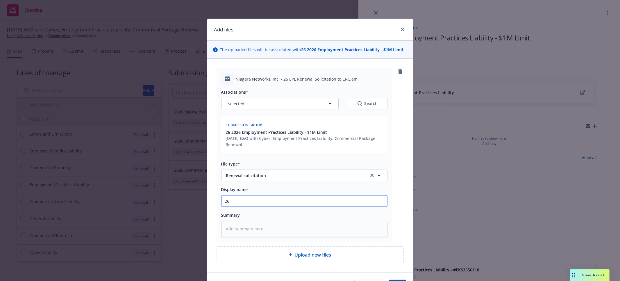
type textarea "x"
type input "26"
type textarea "x"
type input "26 E"
type textarea "x"
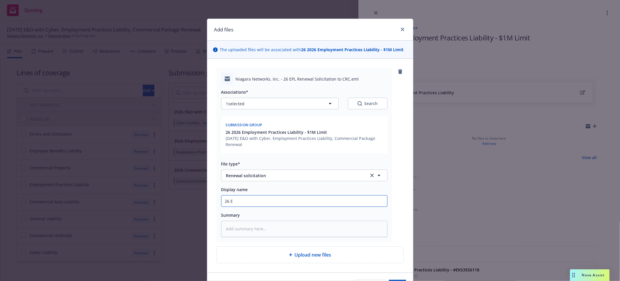
type input "26 EP"
type textarea "x"
type input "26 EPL"
type textarea "x"
type input "26 EPL"
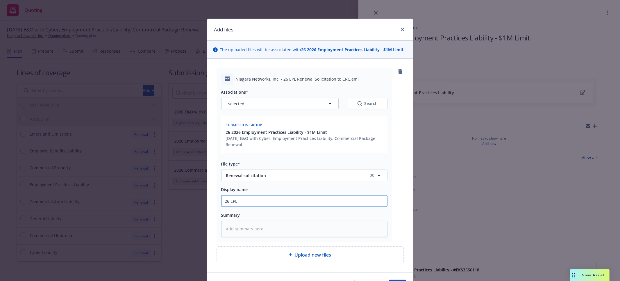
type textarea "x"
type input "26 EPL R"
type textarea "x"
type input "26 EPL Rn"
type textarea "x"
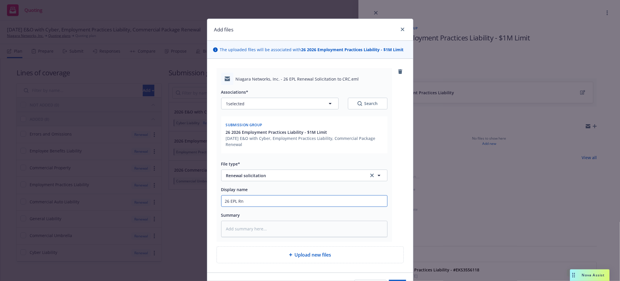
type input "26 EPL Rne"
type textarea "x"
type input "26 EPL Rn"
type textarea "x"
type input "26 EPL R"
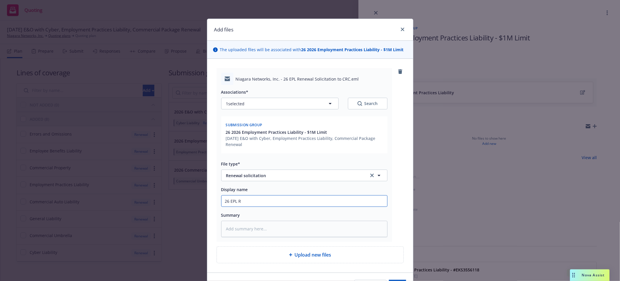
type textarea "x"
type input "26 EPL Ren"
type textarea "x"
type input "26 EPL Rene"
type textarea "x"
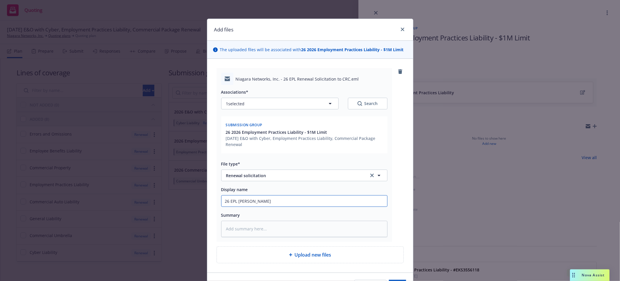
type input "26 EPL Renew"
type textarea "x"
type input "26 EPL Renewa"
type textarea "x"
type input "26 EPL Renewal"
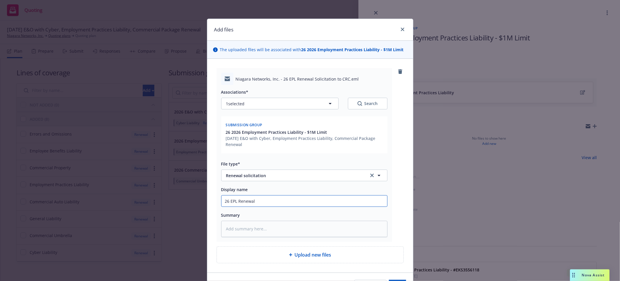
type textarea "x"
type input "26 EPL Renewal"
type textarea "x"
type input "26 EPL Renewal S"
type textarea "x"
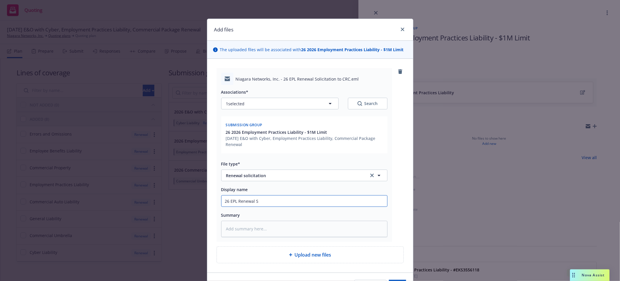
type input "26 EPL Renewal So"
type textarea "x"
type input "26 EPL Renewal Soli"
type textarea "x"
type input "26 EPL Renewal Solic"
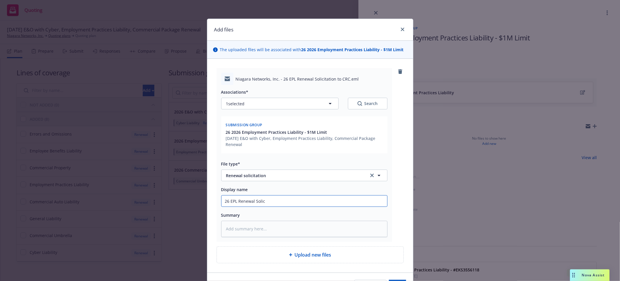
type textarea "x"
type input "26 EPL Renewal Solici"
type textarea "x"
type input "26 EPL Renewal Solicia"
type textarea "x"
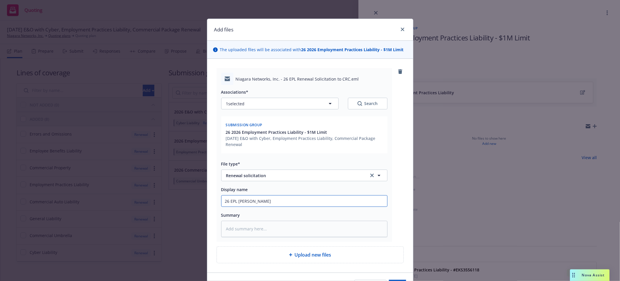
type input "26 EPL Renewal Soliciat"
type textarea "x"
type input "26 EPL Renewal Solicia"
type textarea "x"
type input "26 EPL Renewal Solici"
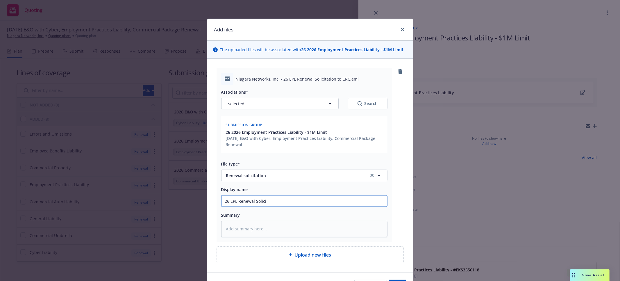
type textarea "x"
type input "26 EPL Renewal Solic"
type textarea "x"
type input "26 EPL Renewal Solict"
type textarea "x"
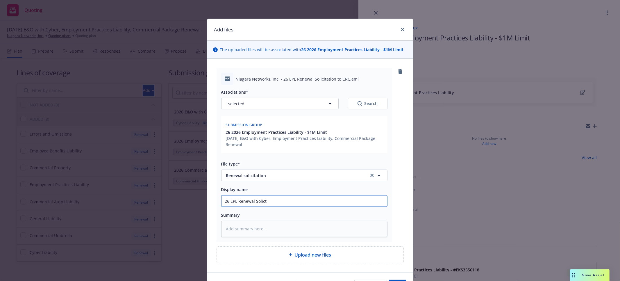
type input "26 EPL Renewal Solicta"
type textarea "x"
type input "26 EPL Renewal Solict"
type textarea "x"
type input "26 EPL Renewal Solic"
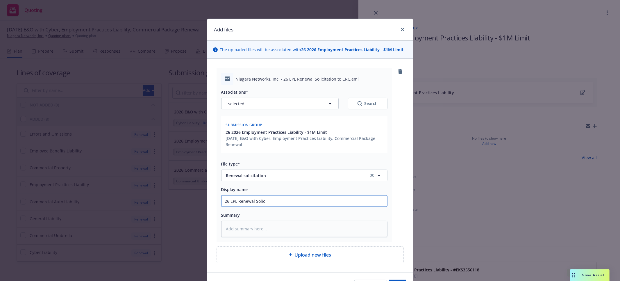
type textarea "x"
type input "26 EPL Renewal Solici"
type textarea "x"
type input "26 EPL Renewal Solicit"
type textarea "x"
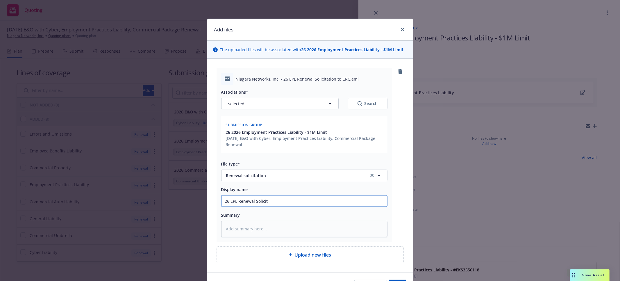
type input "26 EPL Renewal Solicita"
type textarea "x"
type input "26 EPL Renewal Solicitat"
type textarea "x"
type input "26 EPL Renewal Solicitati"
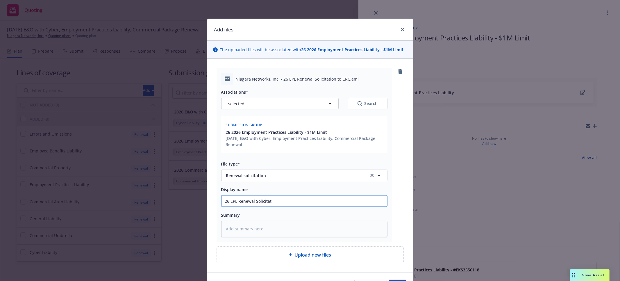
type textarea "x"
type input "26 EPL Renewal Solicitation"
type textarea "x"
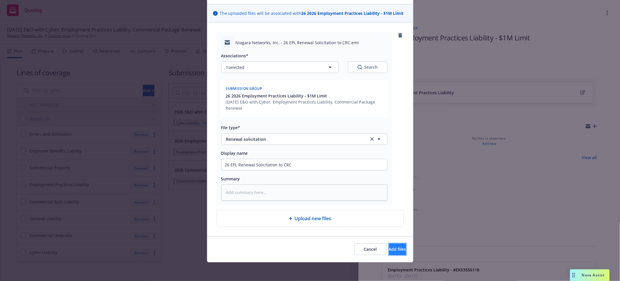
click at [397, 244] on button "Add files" at bounding box center [397, 249] width 17 height 12
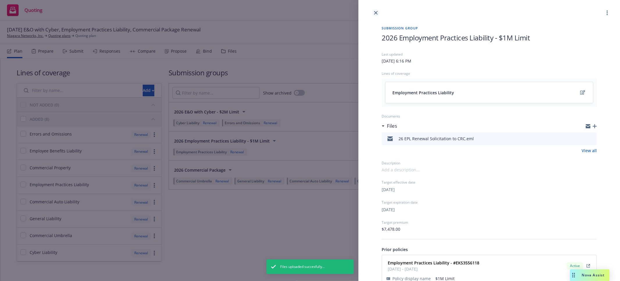
click at [377, 13] on icon "close" at bounding box center [375, 12] width 3 height 3
